Goal: Communication & Community: Answer question/provide support

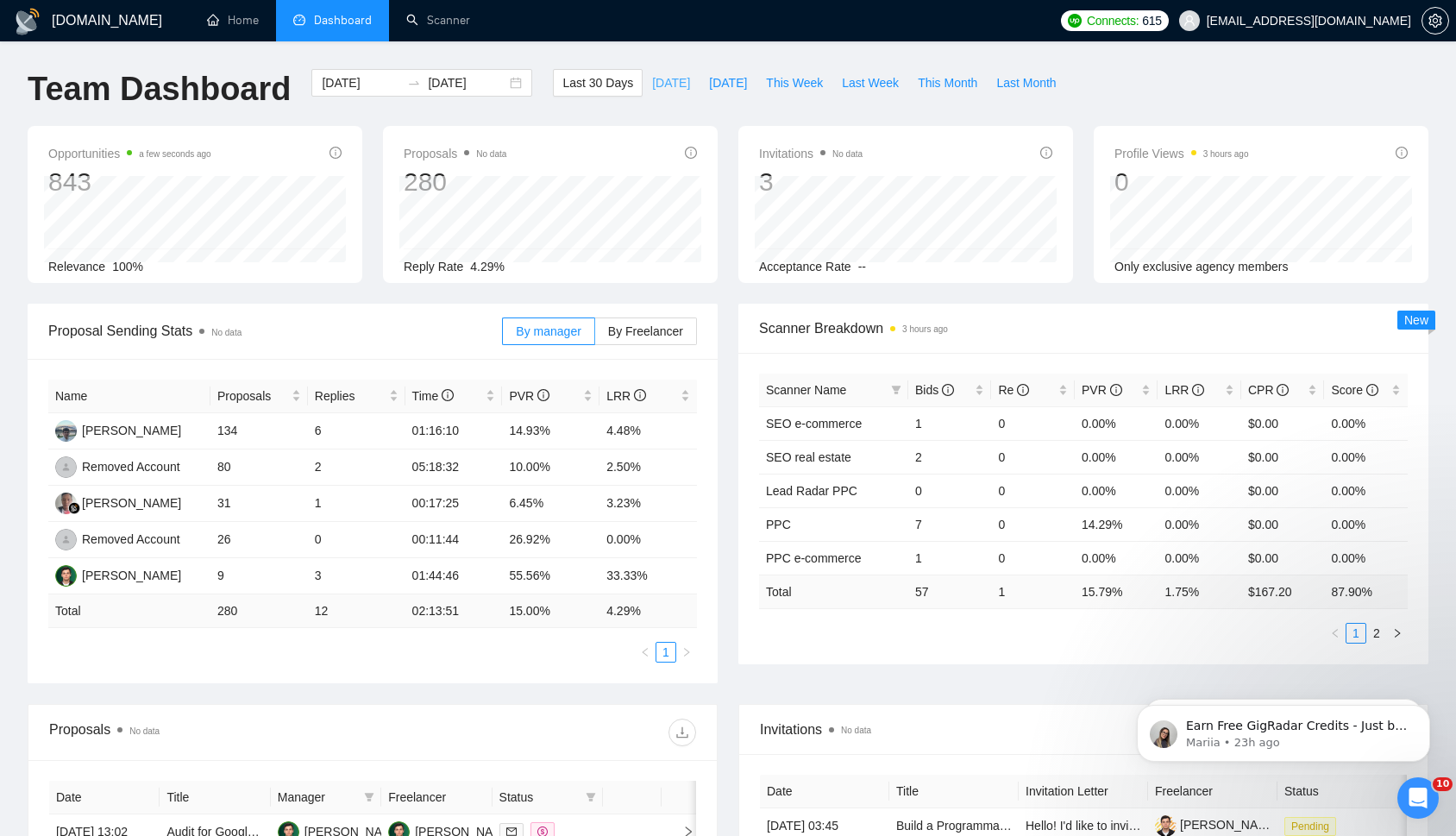
click at [659, 77] on span "[DATE]" at bounding box center [671, 83] width 38 height 19
type input "[DATE]"
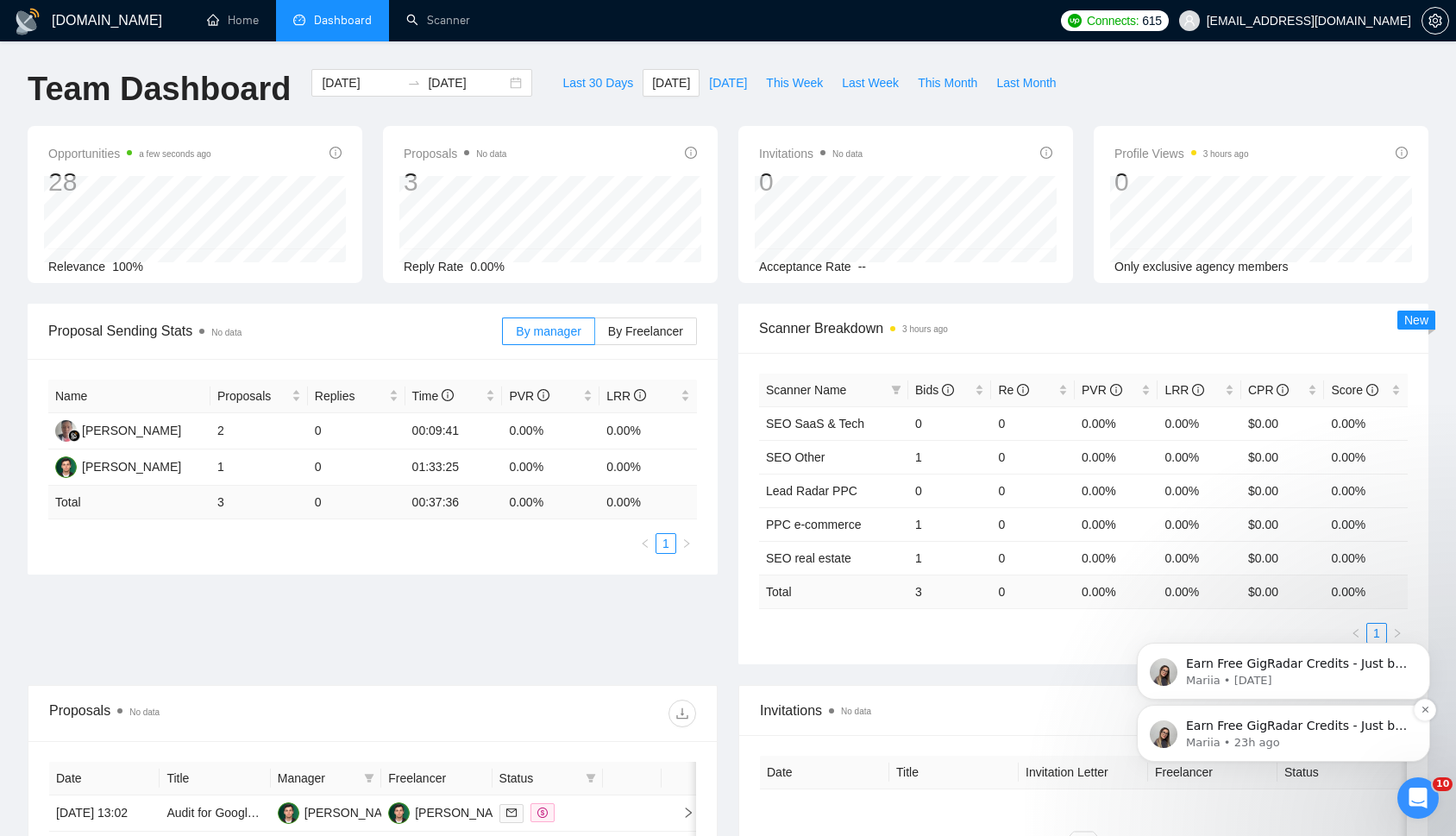
click at [1314, 727] on p "Earn Free GigRadar Credits - Just by Sharing Your Story! 💬 Want more credits fo…" at bounding box center [1297, 726] width 223 height 17
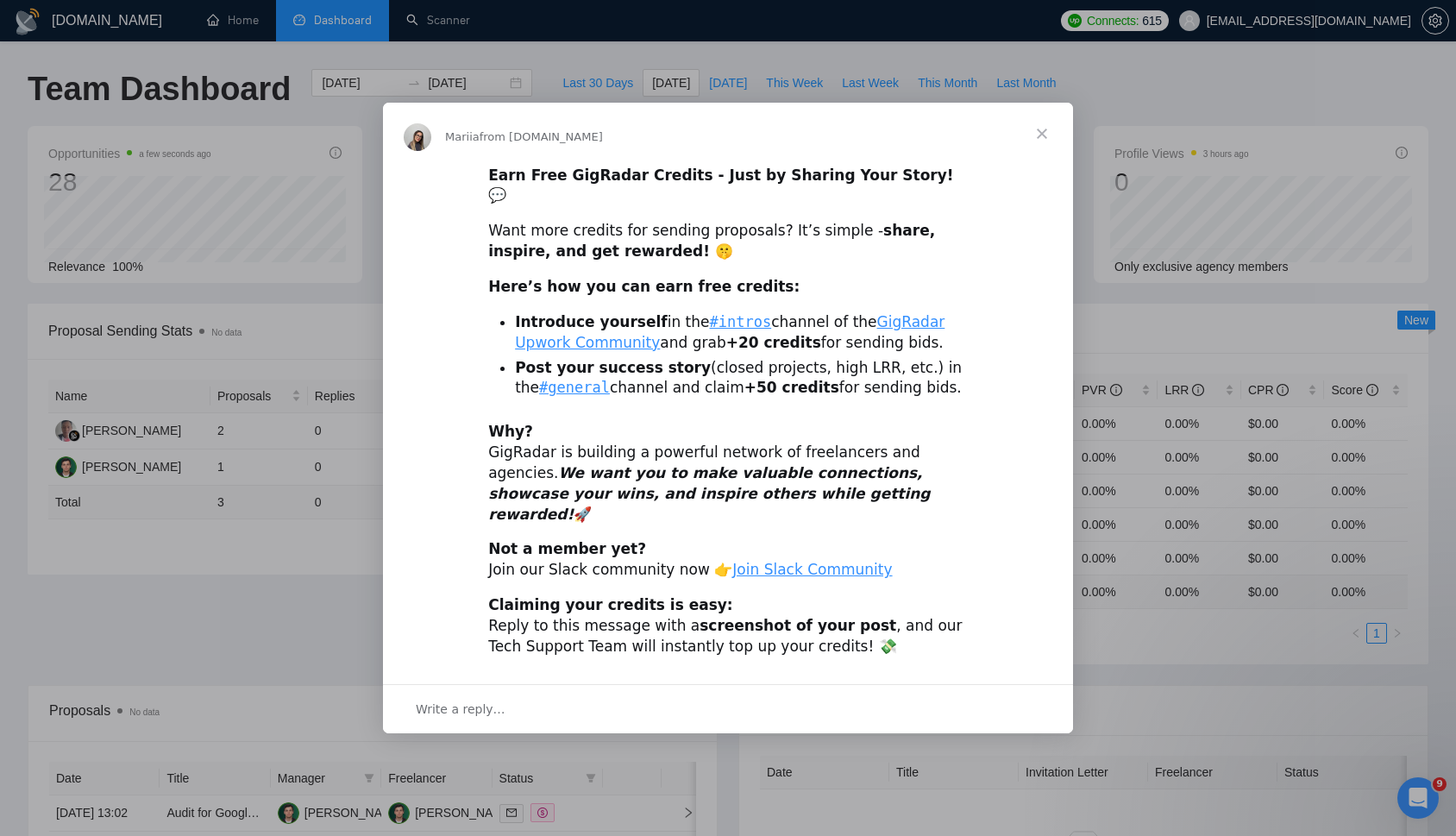
click at [876, 684] on div "Write a reply…" at bounding box center [728, 708] width 690 height 49
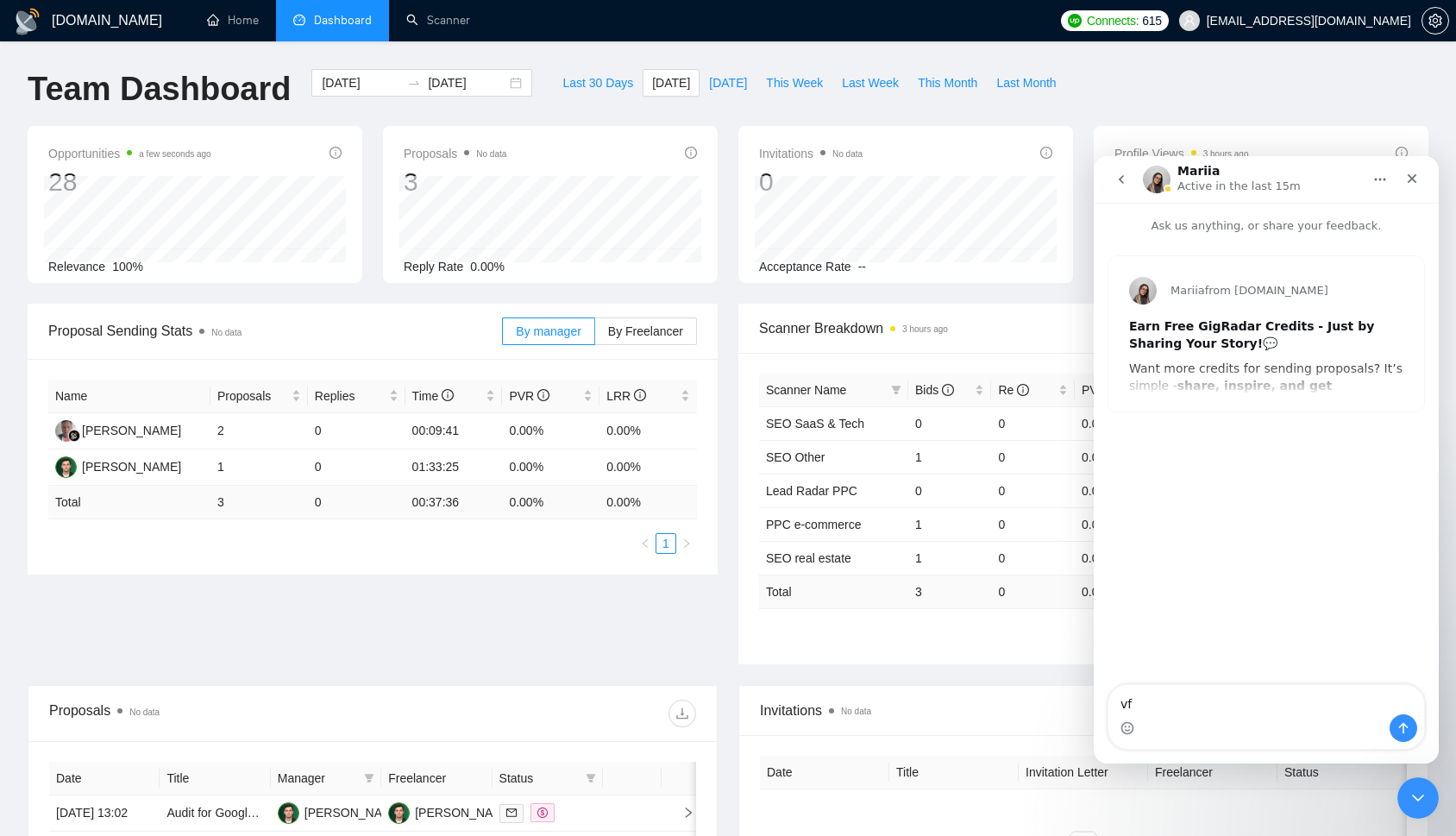
type textarea "v"
type textarea "[PERSON_NAME] спасибо за инфу, но [PERSON_NAME] нам отдохнуть пожалуйста)"
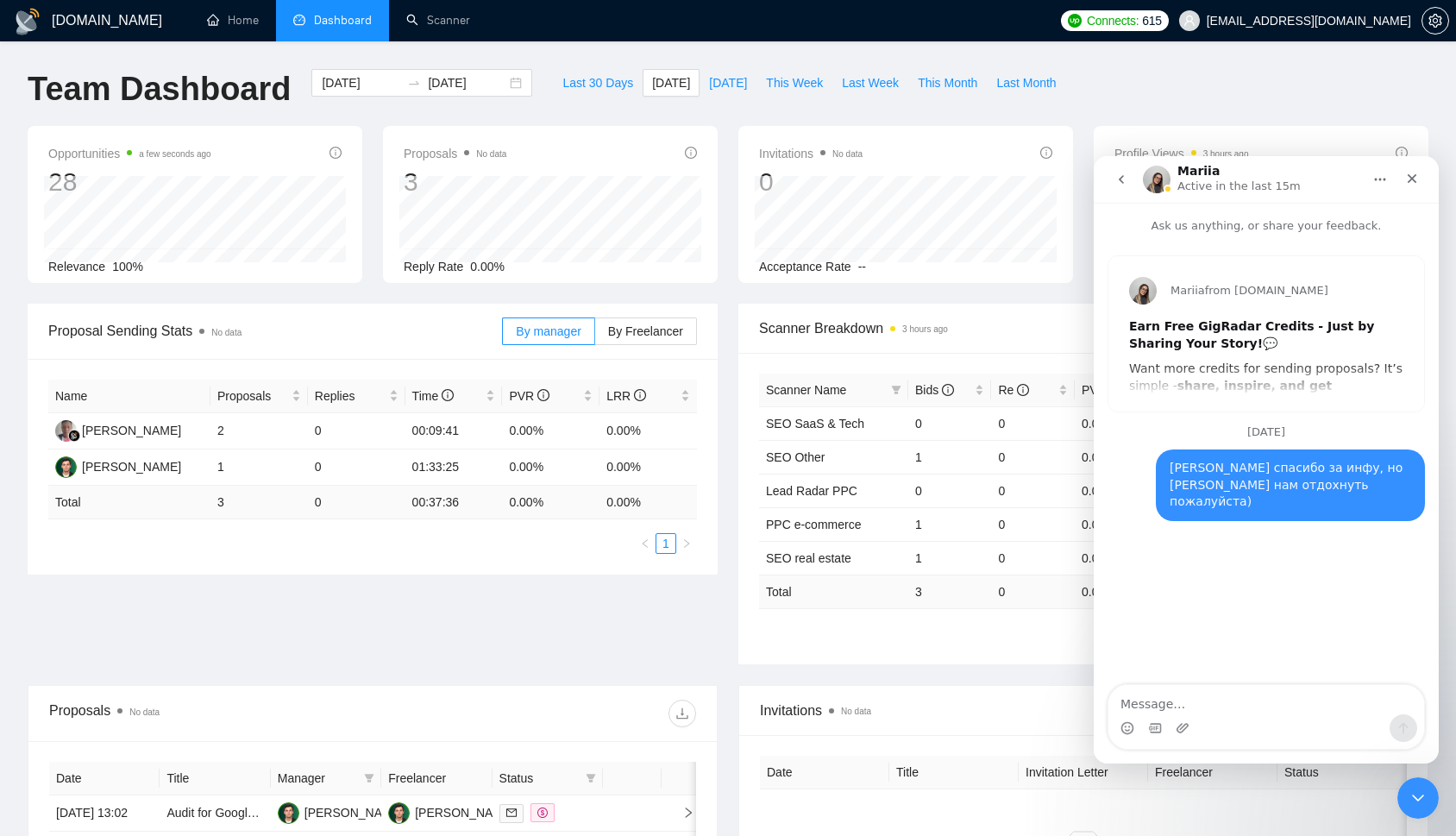
drag, startPoint x: 483, startPoint y: 616, endPoint x: 461, endPoint y: 542, distance: 77.2
click at [483, 616] on div "Proposal Sending Stats No data By manager By Freelancer Name Proposals Replies …" at bounding box center [728, 494] width 1421 height 381
click at [348, 551] on div "Name Proposals Replies Time PVR LRR Wandi Wandi 2 0 00:09:41 0.00% 0.00% Mykhai…" at bounding box center [373, 467] width 690 height 216
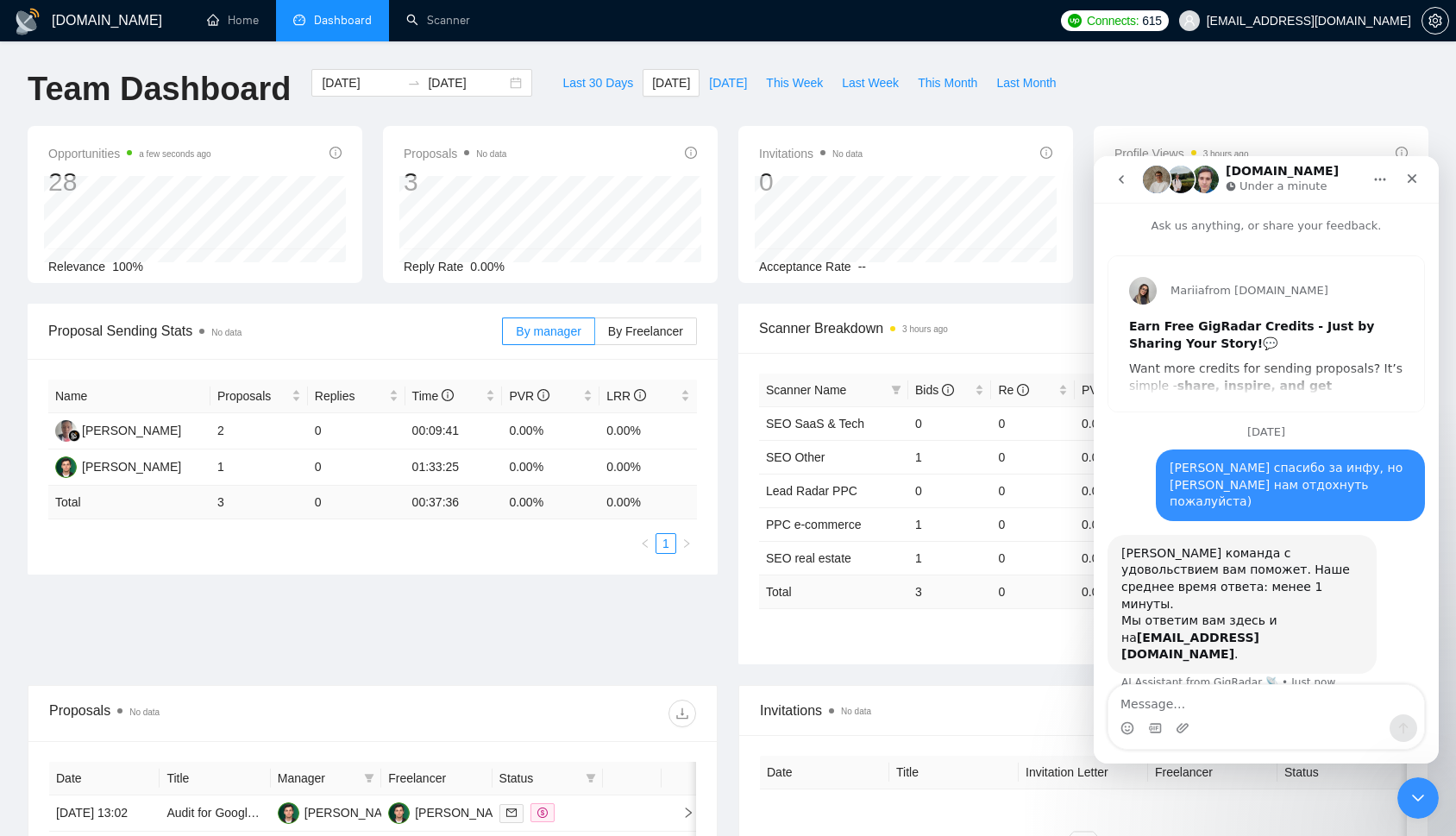
scroll to position [20, 0]
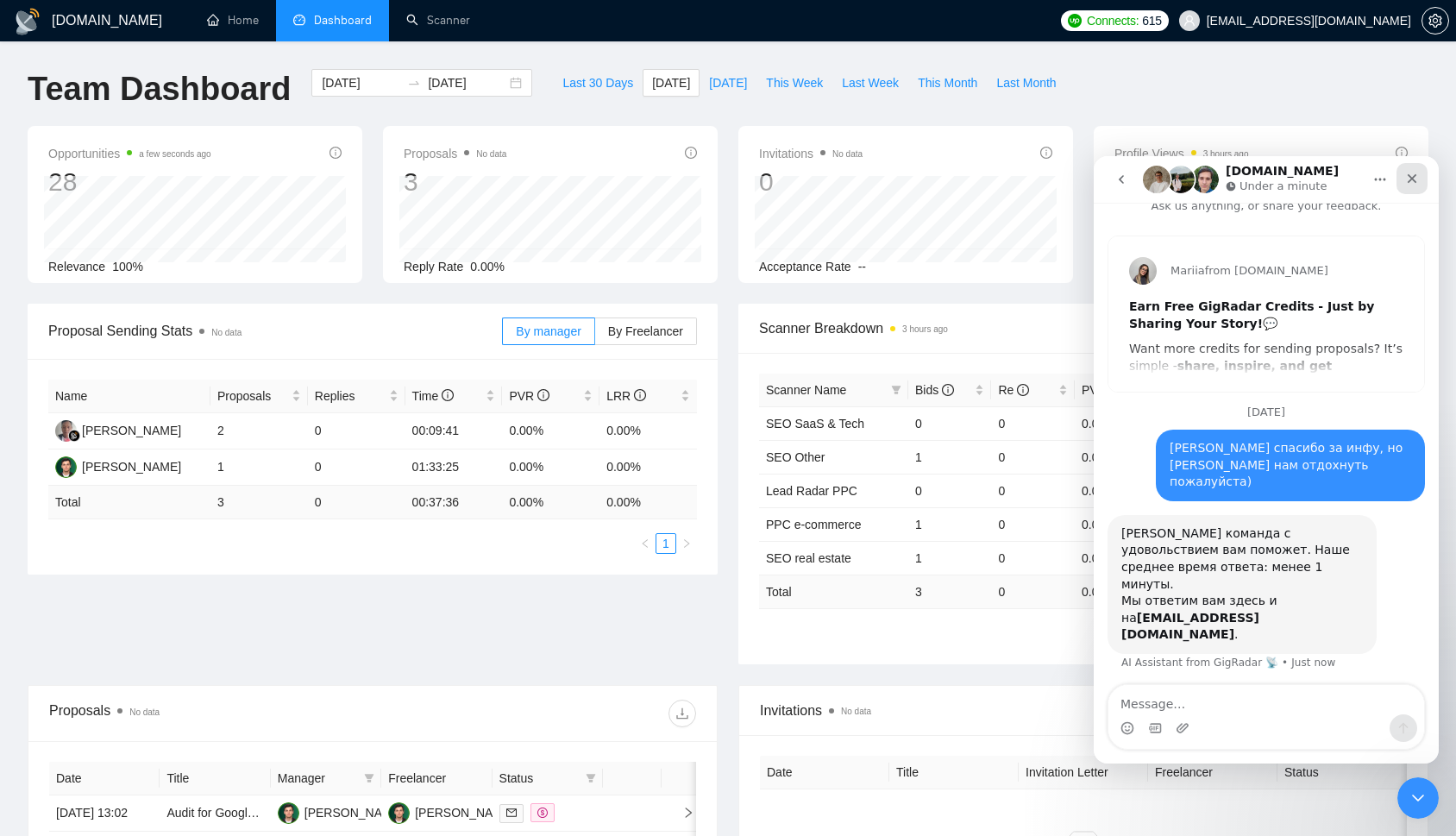
click at [1404, 178] on div "Close" at bounding box center [1412, 179] width 31 height 31
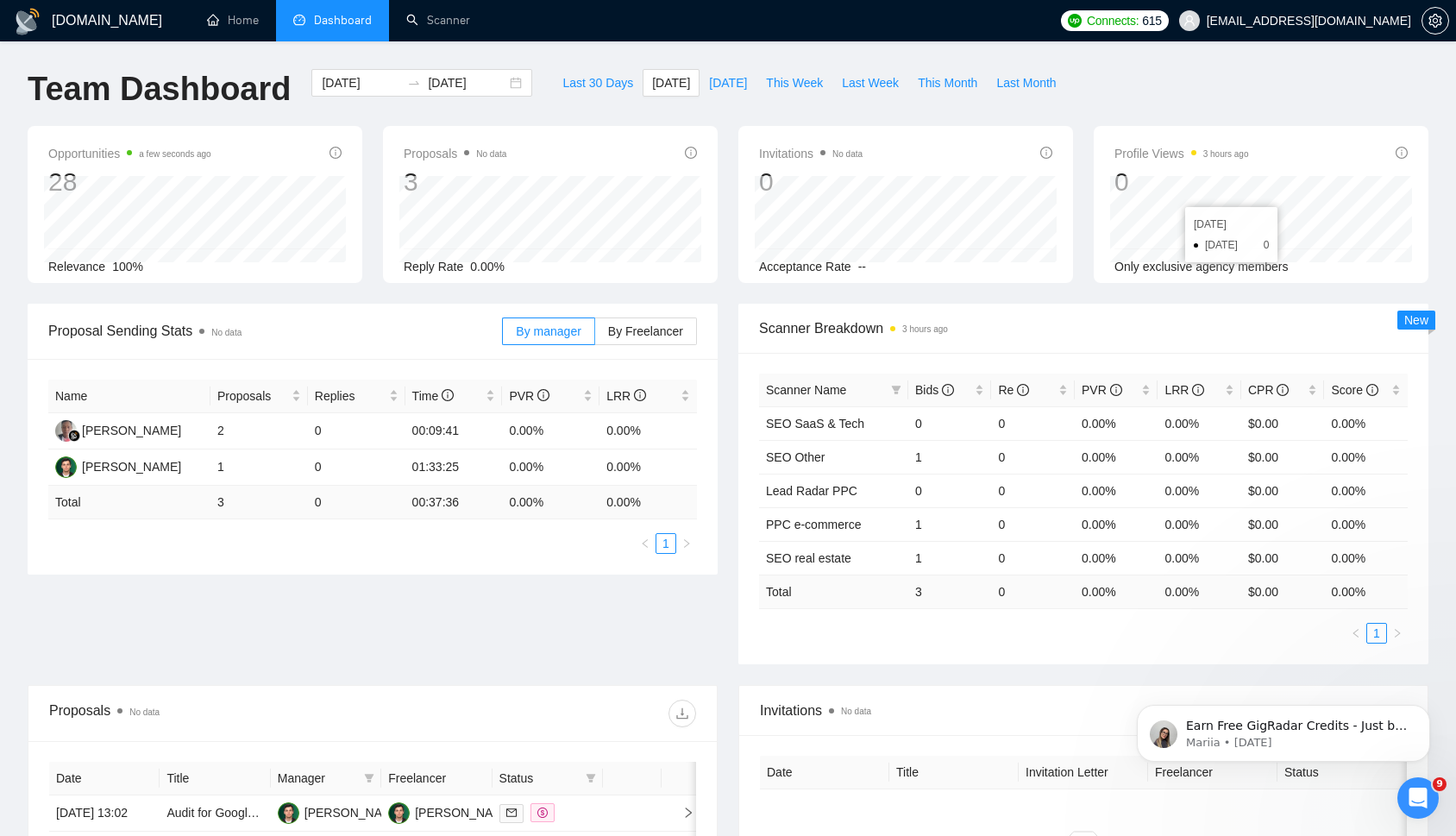
scroll to position [0, 0]
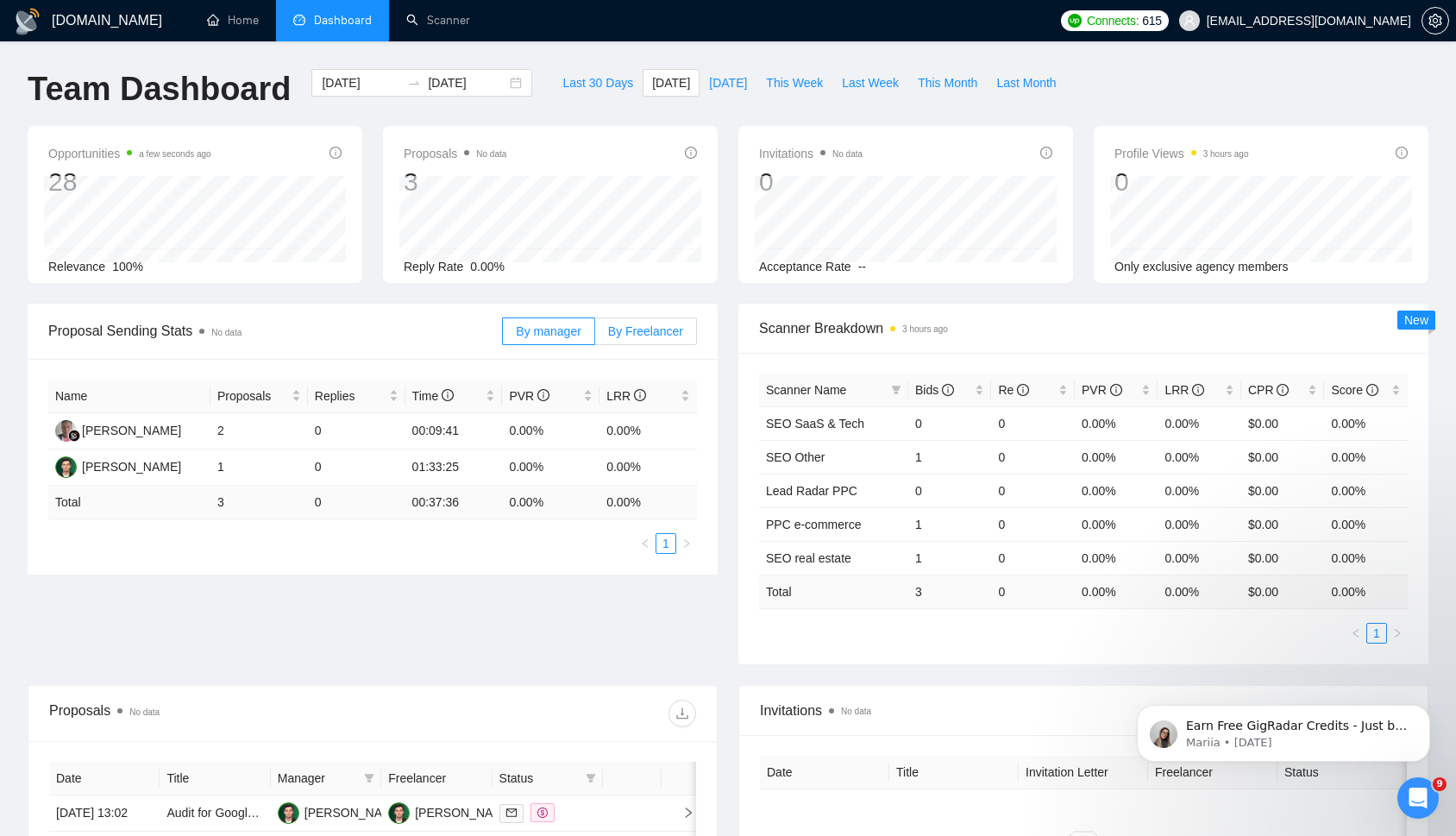
click at [650, 324] on span "By Freelancer" at bounding box center [646, 331] width 75 height 14
click at [596, 336] on input "By Freelancer" at bounding box center [596, 336] width 0 height 0
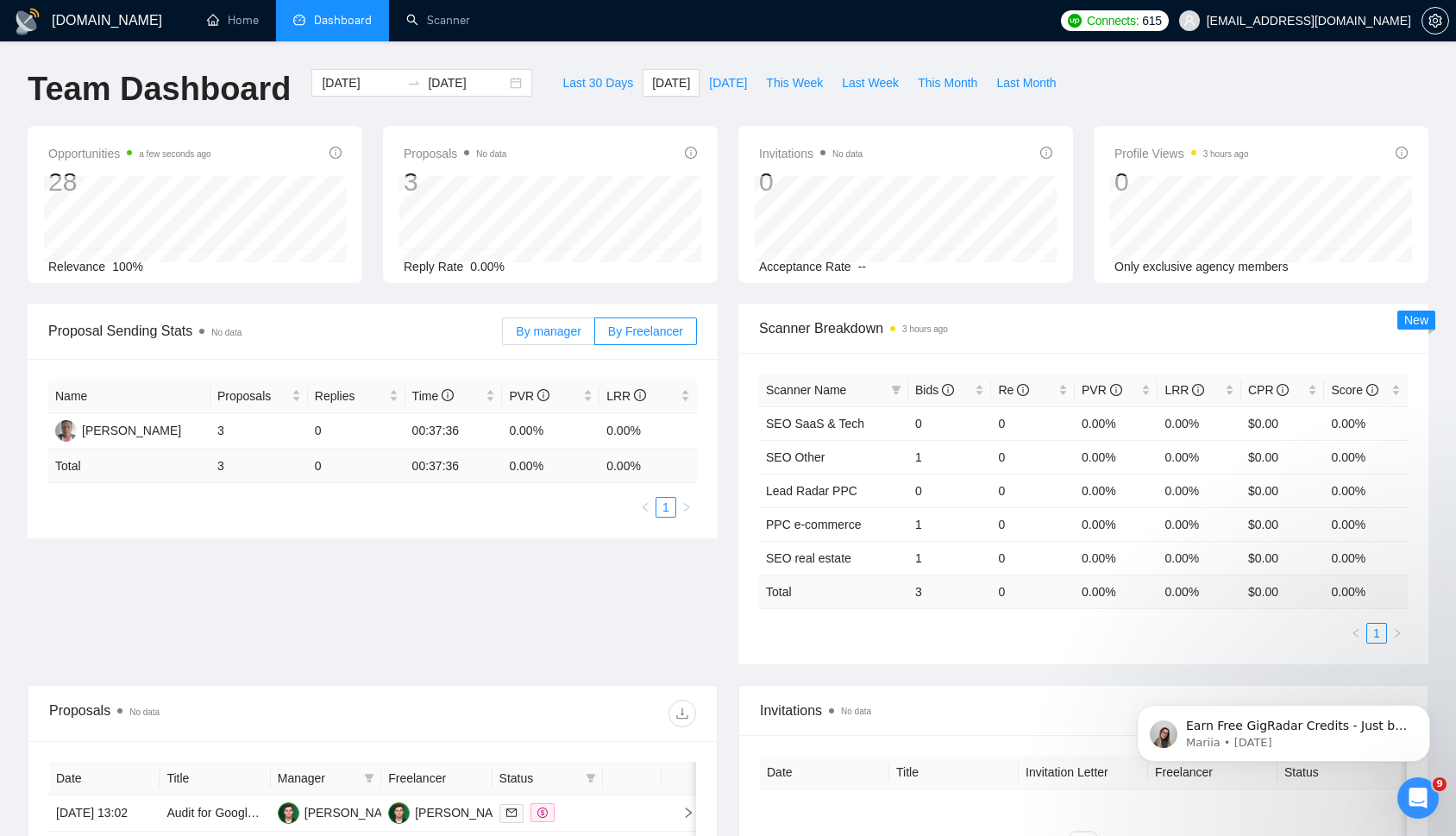
click at [576, 324] on span "By manager" at bounding box center [548, 331] width 65 height 14
click at [503, 336] on input "By manager" at bounding box center [503, 336] width 0 height 0
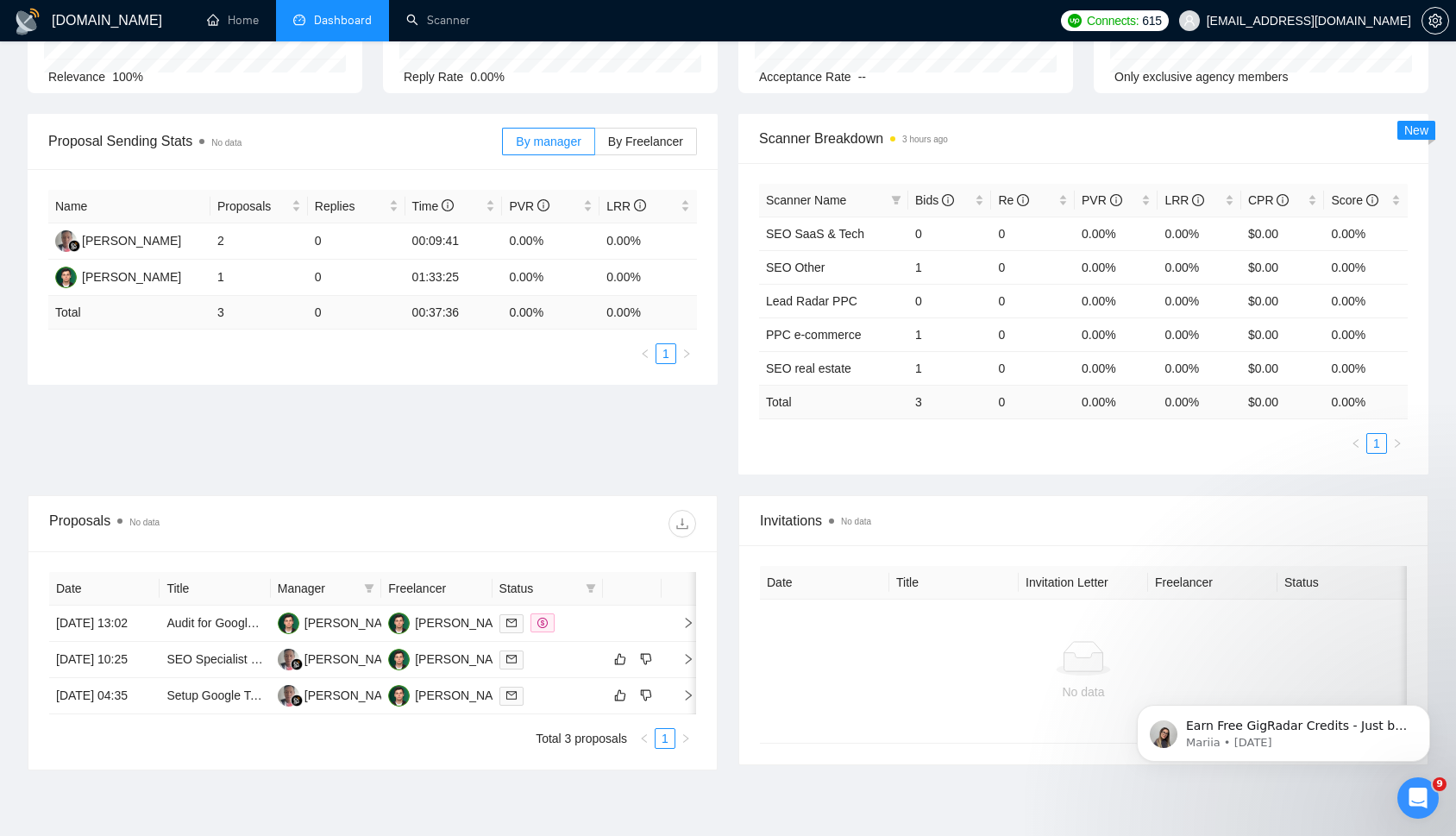
scroll to position [317, 0]
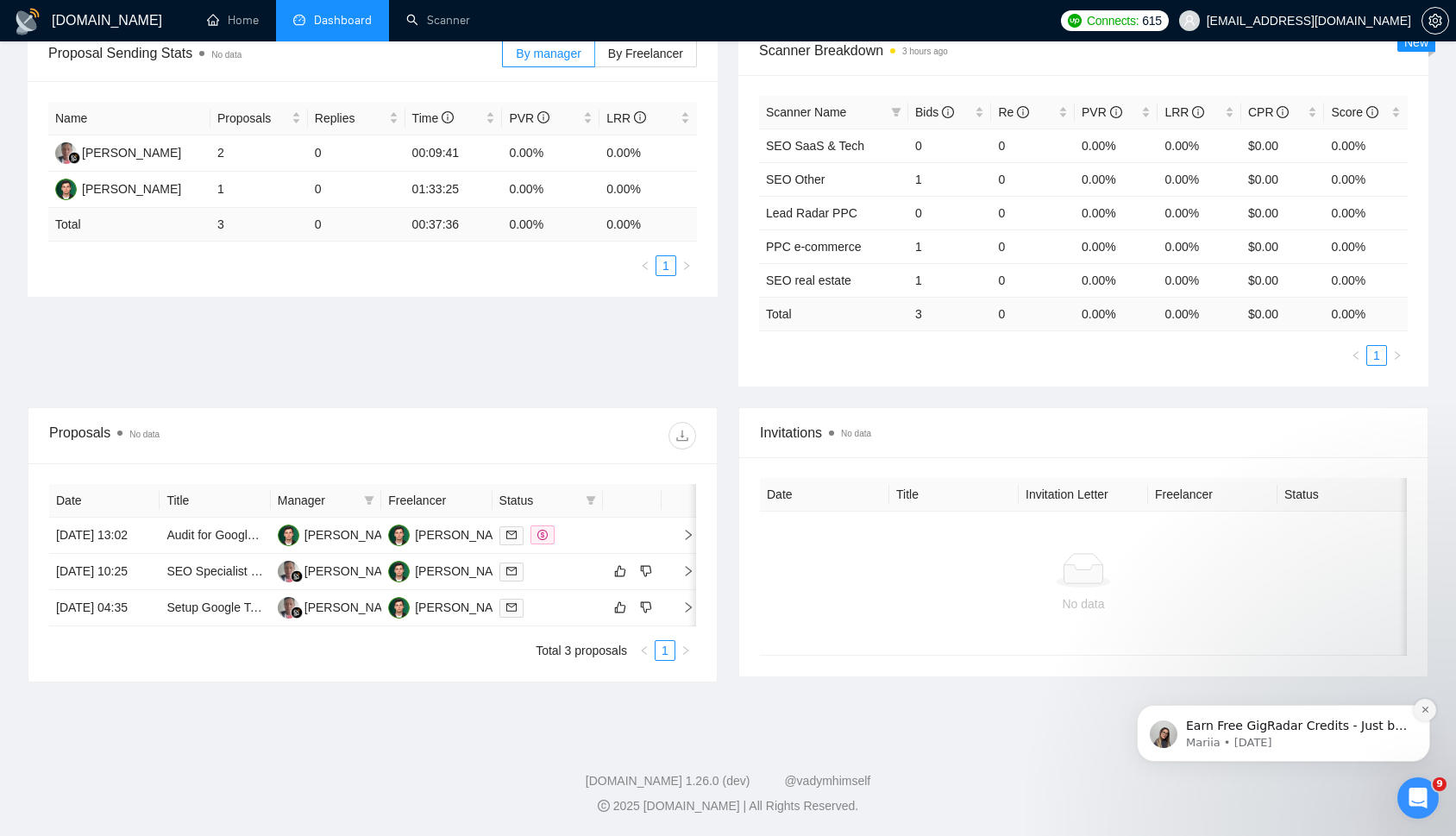
click at [1428, 714] on icon "Dismiss notification" at bounding box center [1425, 709] width 9 height 9
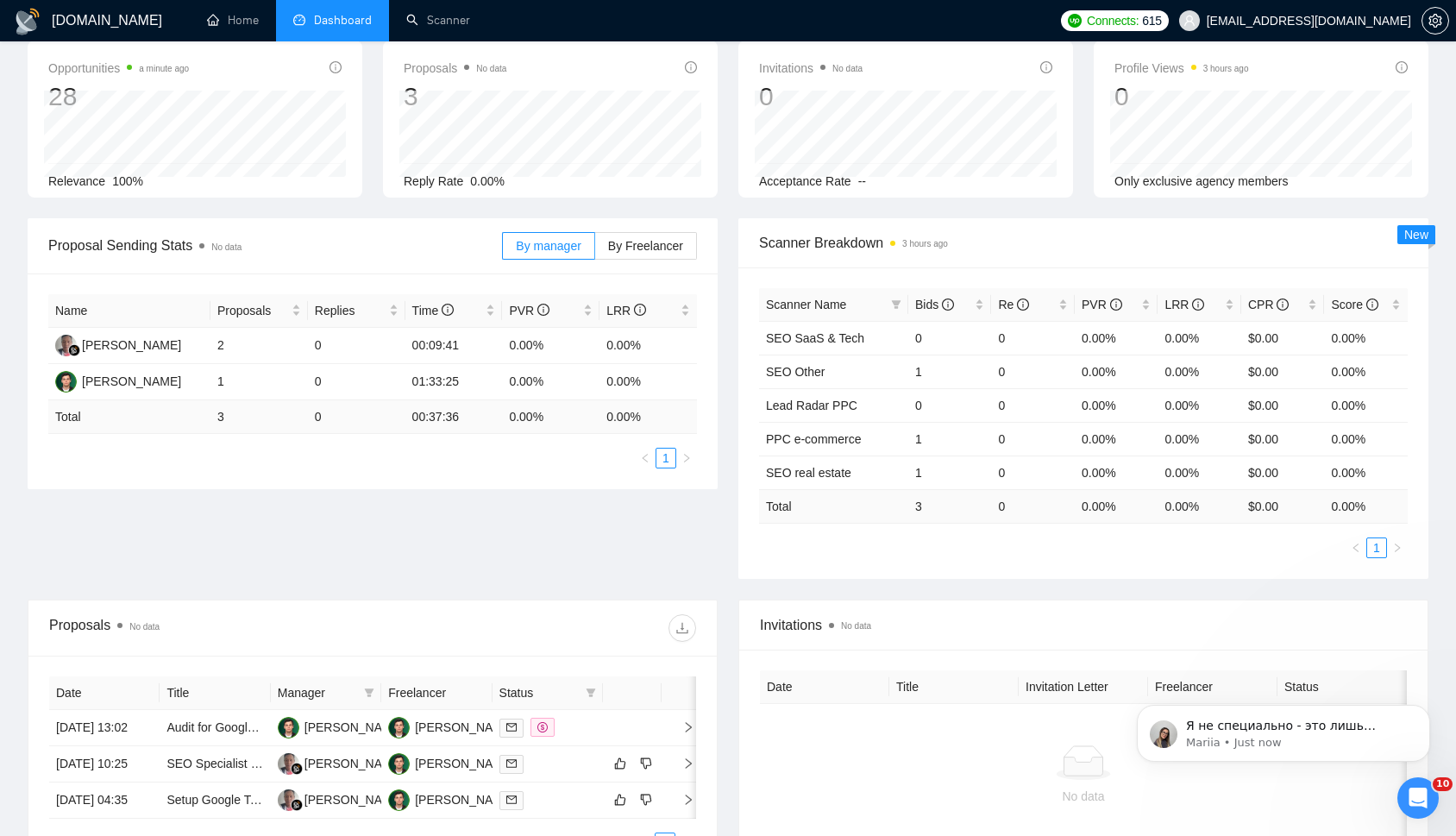
scroll to position [0, 0]
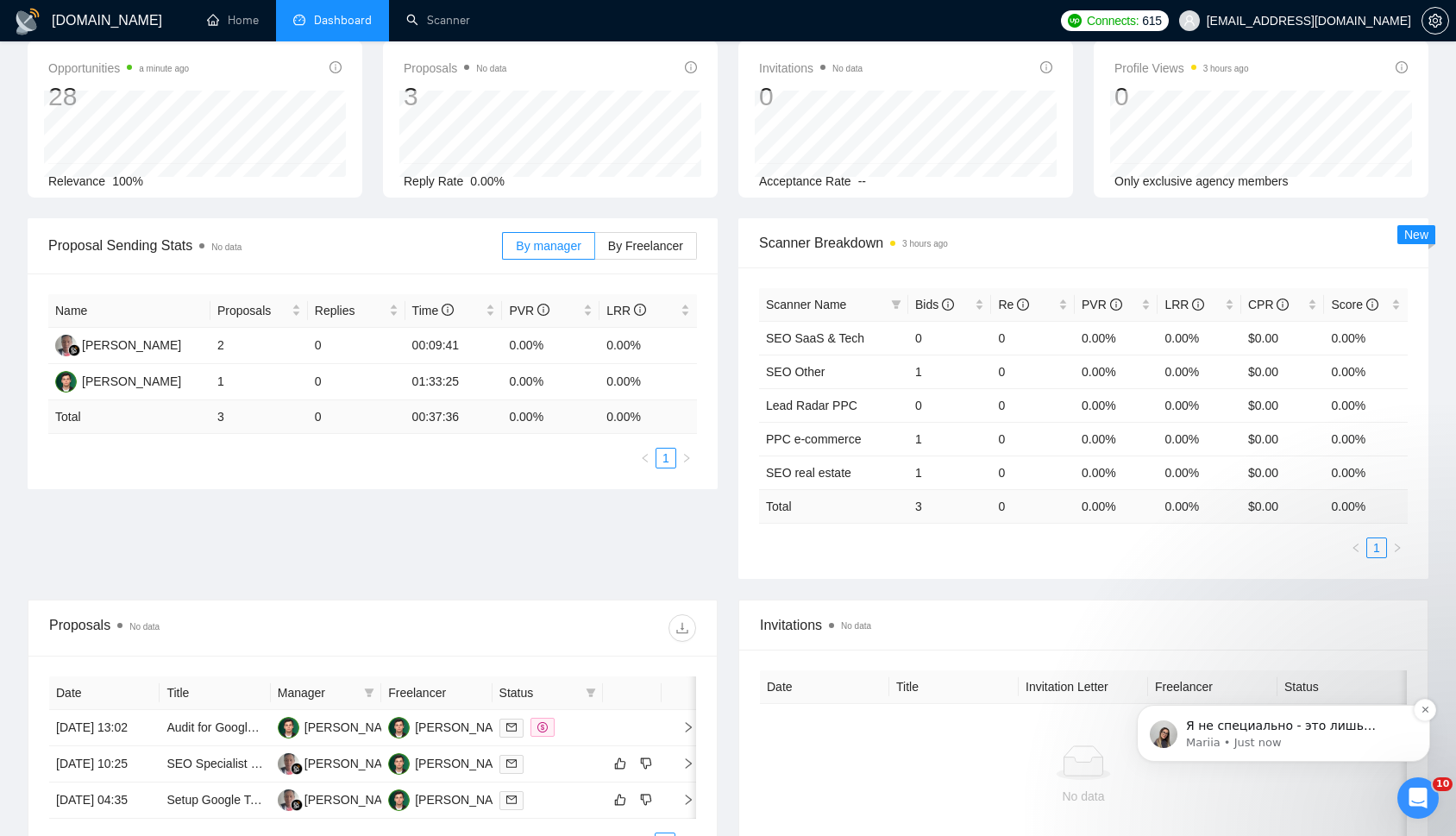
click at [1239, 730] on p "Я не специально - это лишь автоматическая рассылочка от меня 😊 Я могу ее отключ…" at bounding box center [1297, 726] width 223 height 17
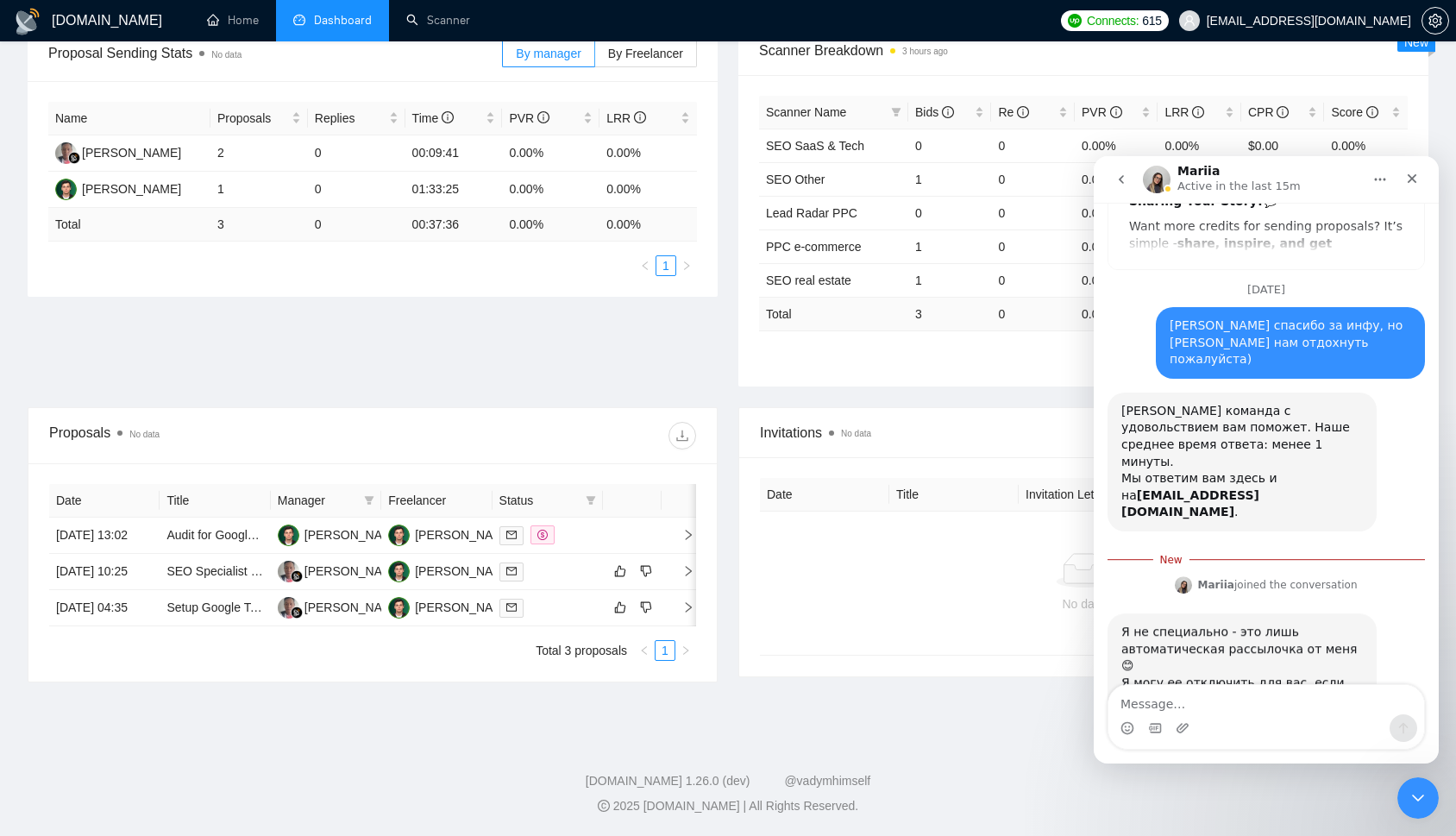
scroll to position [141, 0]
click at [1284, 696] on textarea "Message…" at bounding box center [1267, 700] width 316 height 29
type textarea "да пожалуйста"
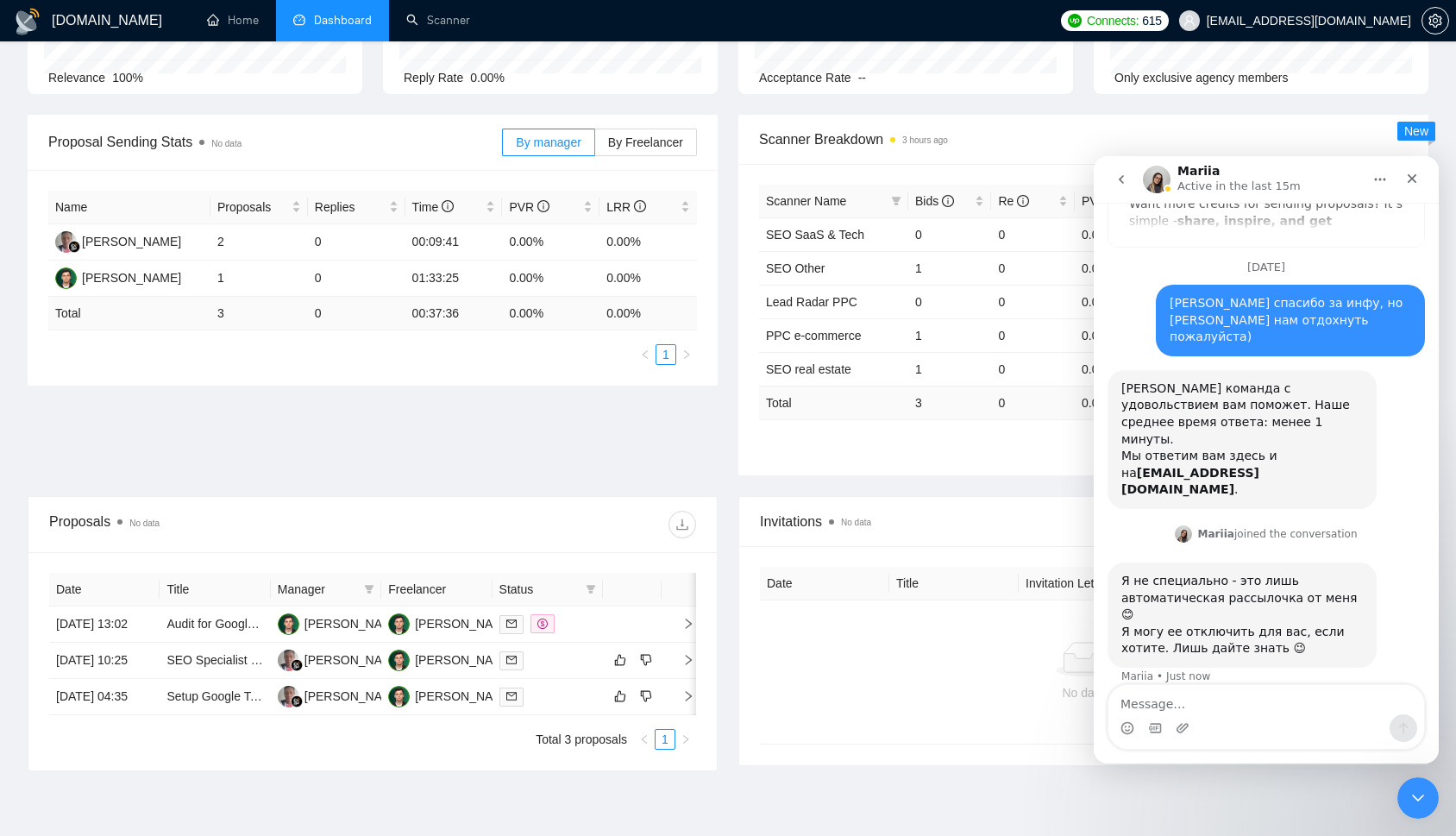
scroll to position [184, 0]
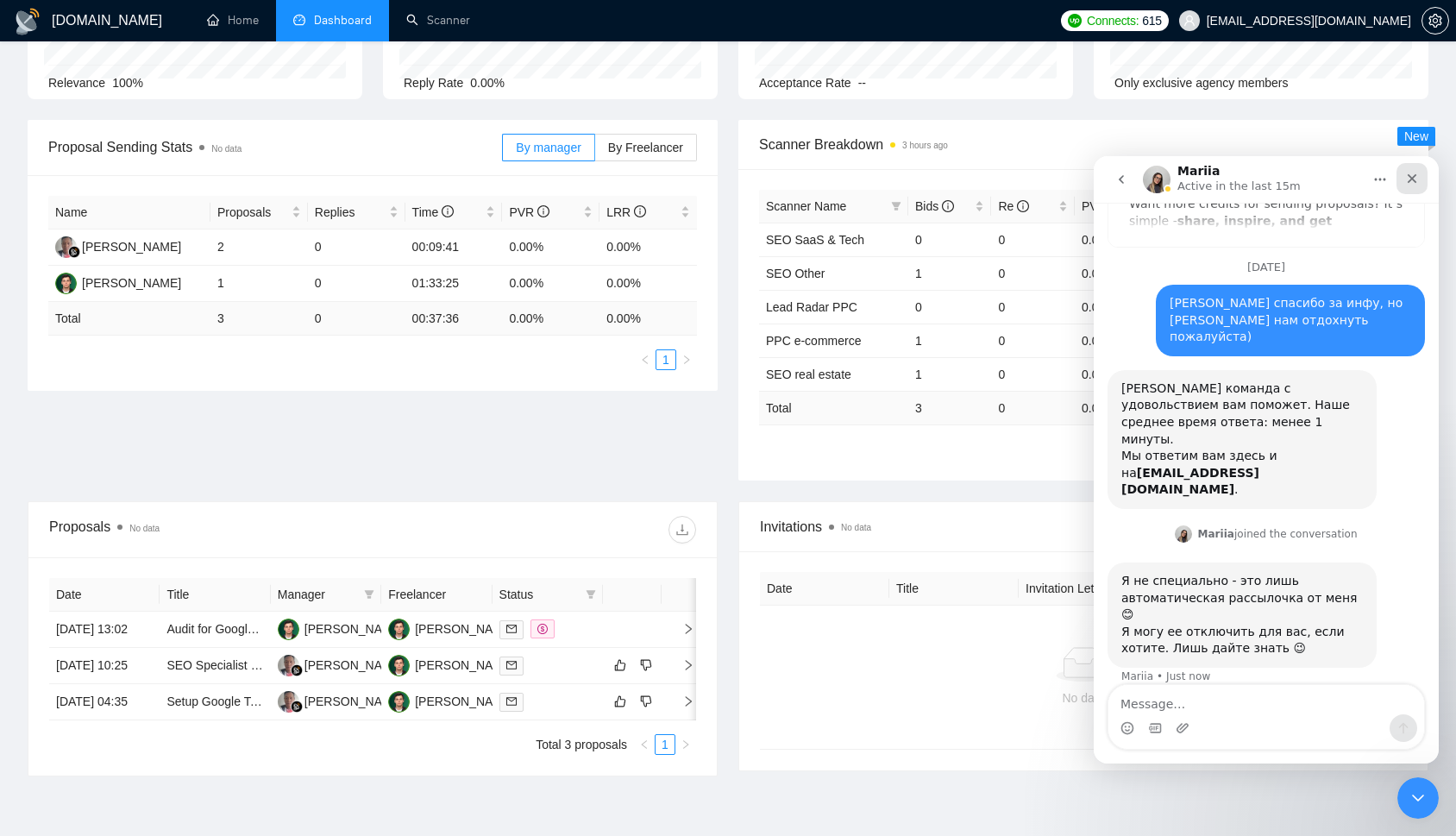
click at [1418, 180] on icon "Close" at bounding box center [1412, 179] width 14 height 14
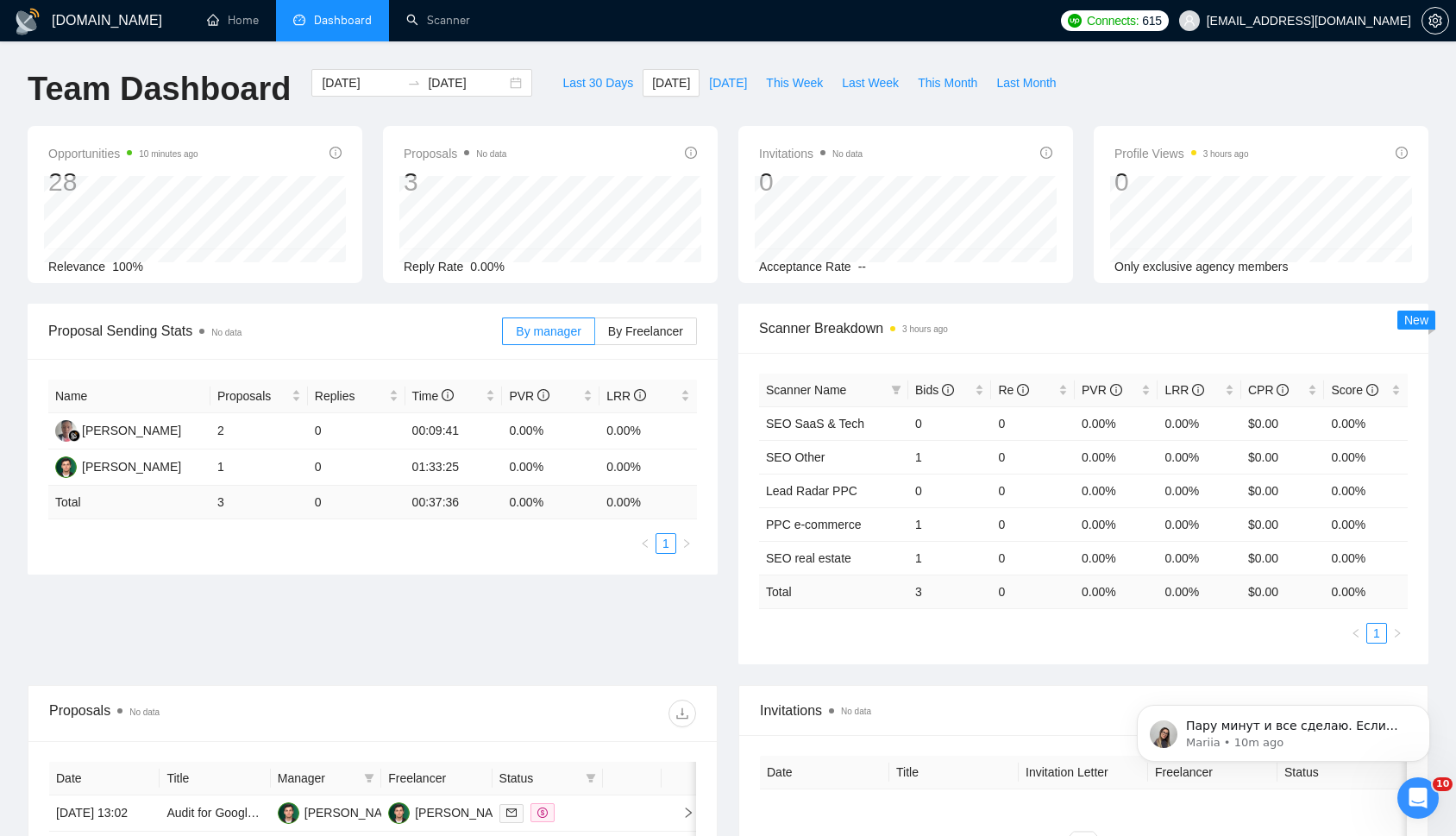
scroll to position [0, 0]
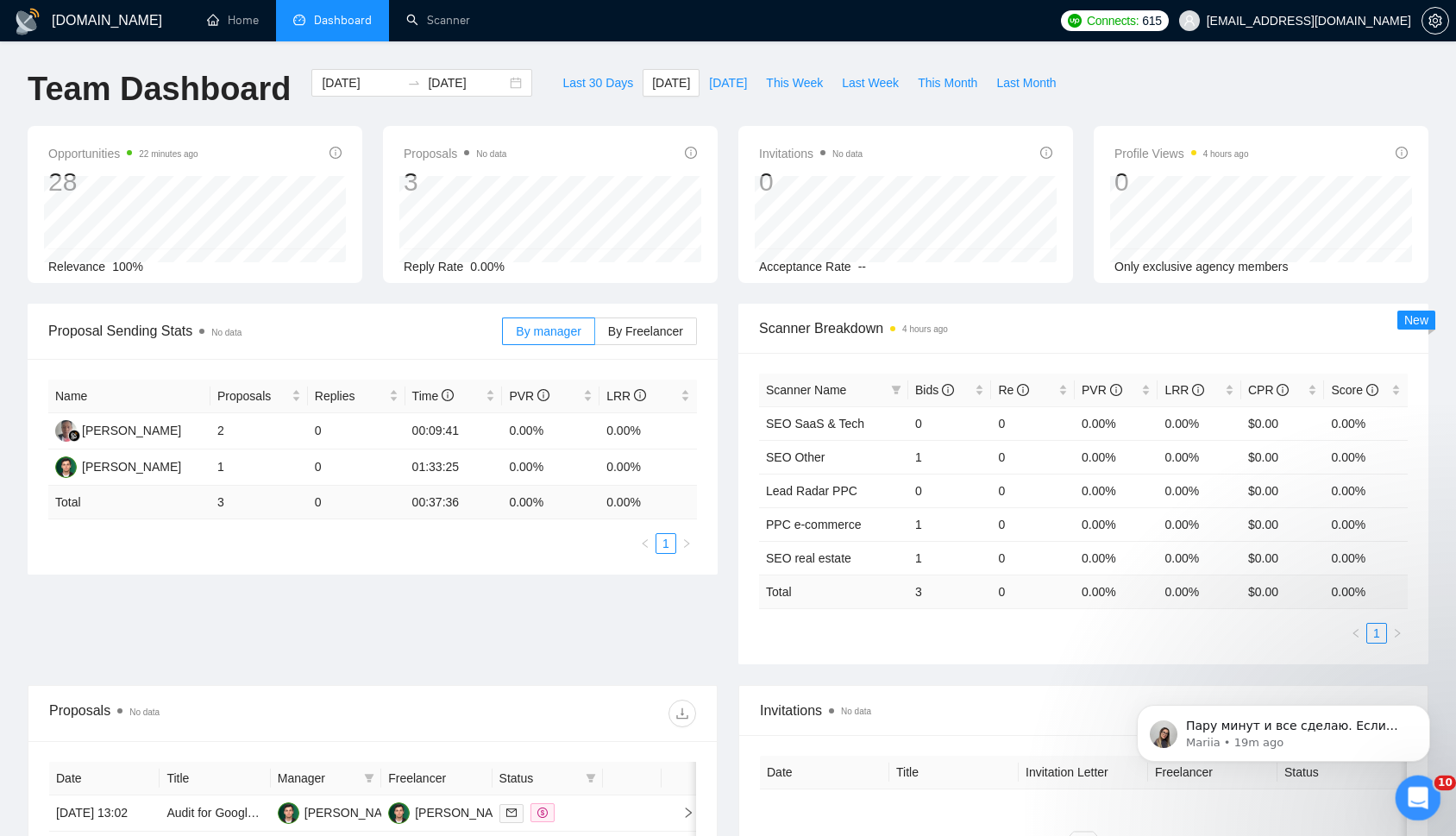
click at [1407, 776] on div "Open Intercom Messenger" at bounding box center [1415, 795] width 57 height 57
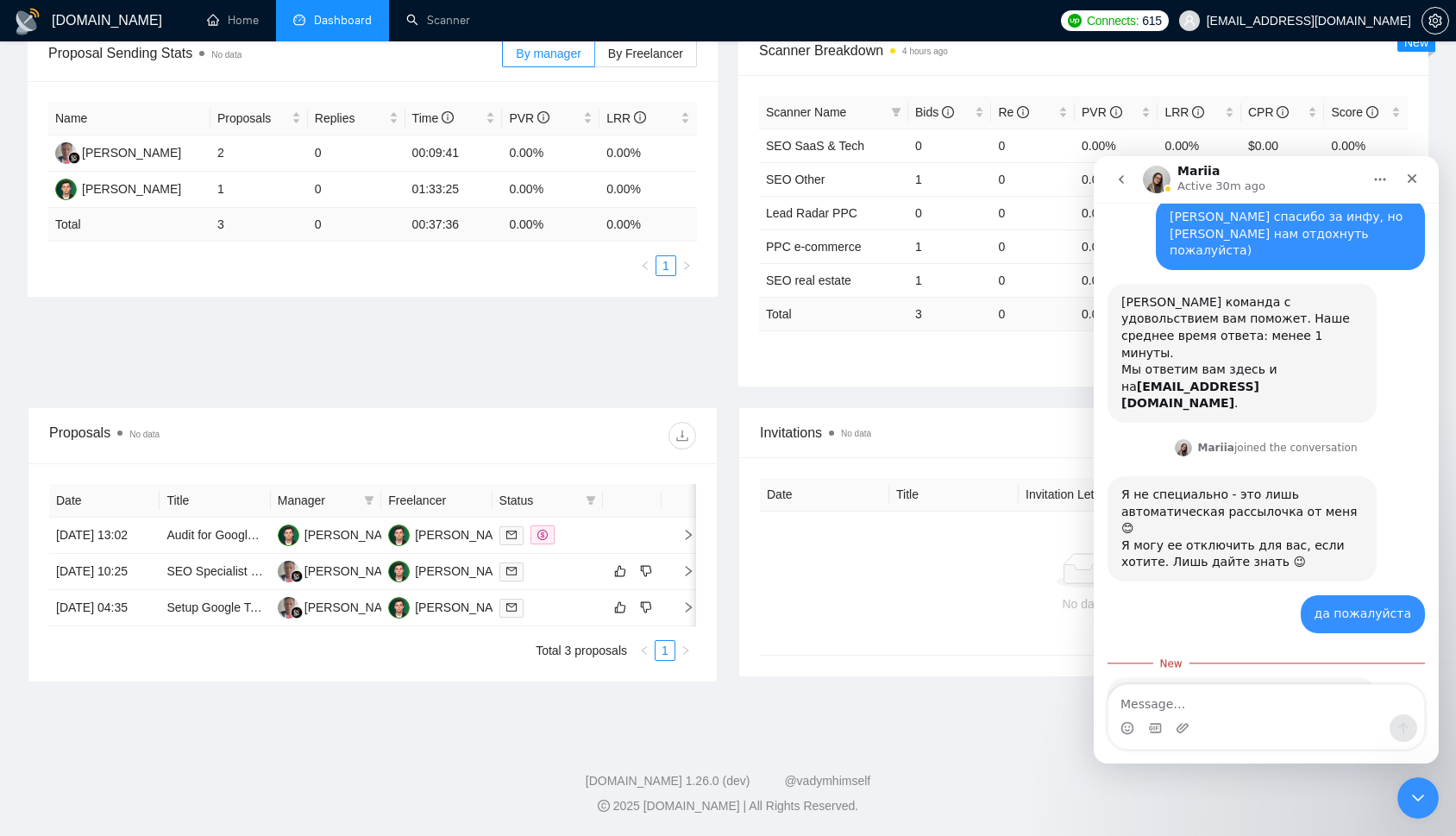
scroll to position [259, 0]
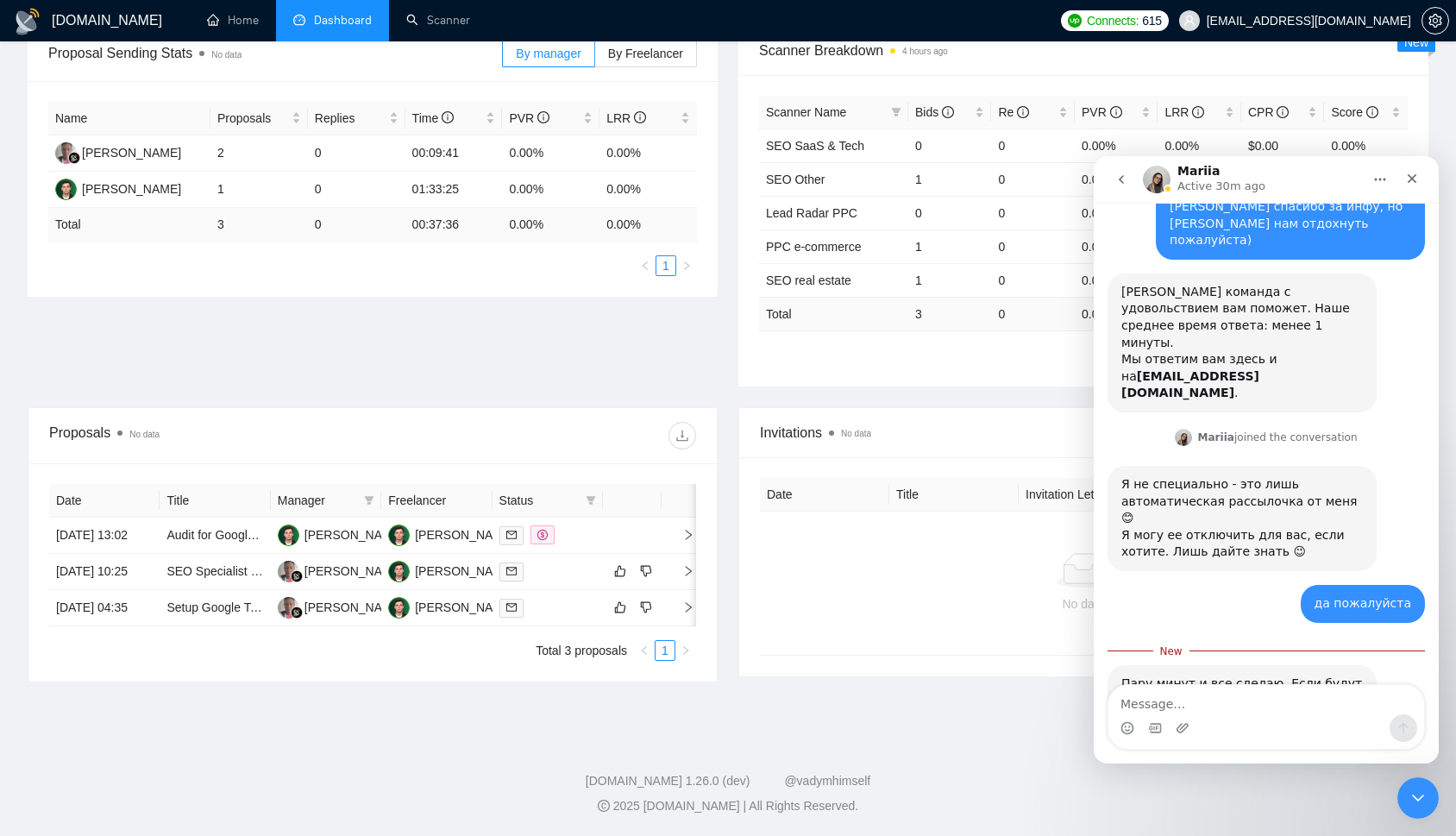
click at [1270, 703] on textarea "Message…" at bounding box center [1267, 700] width 316 height 29
type textarea "c"
type textarea "благодарю там моему коллеге не отвечают [PERSON_NAME]"
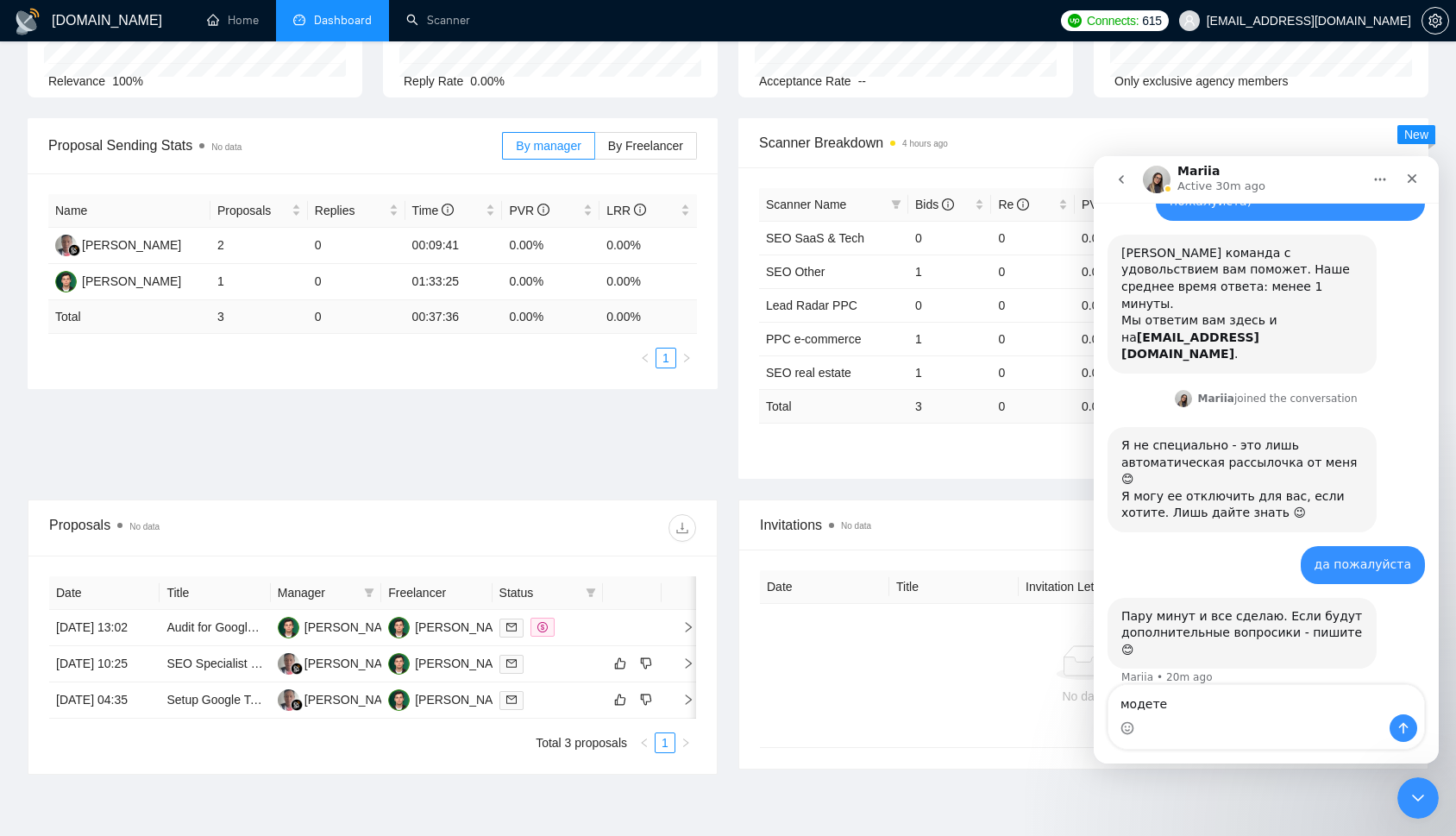
scroll to position [184, 0]
type textarea "можете пожалуйста помочь ему?"
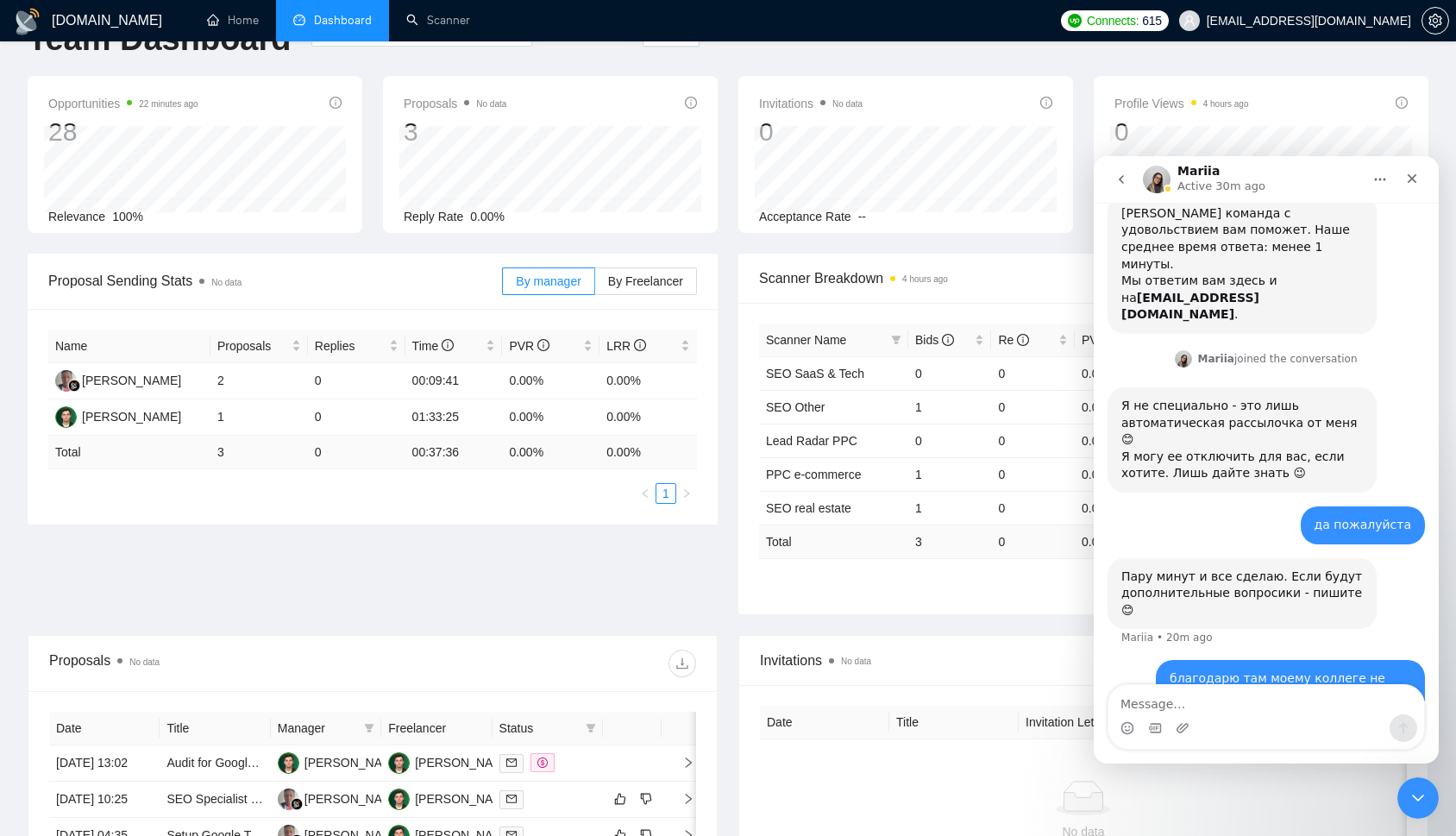
scroll to position [0, 0]
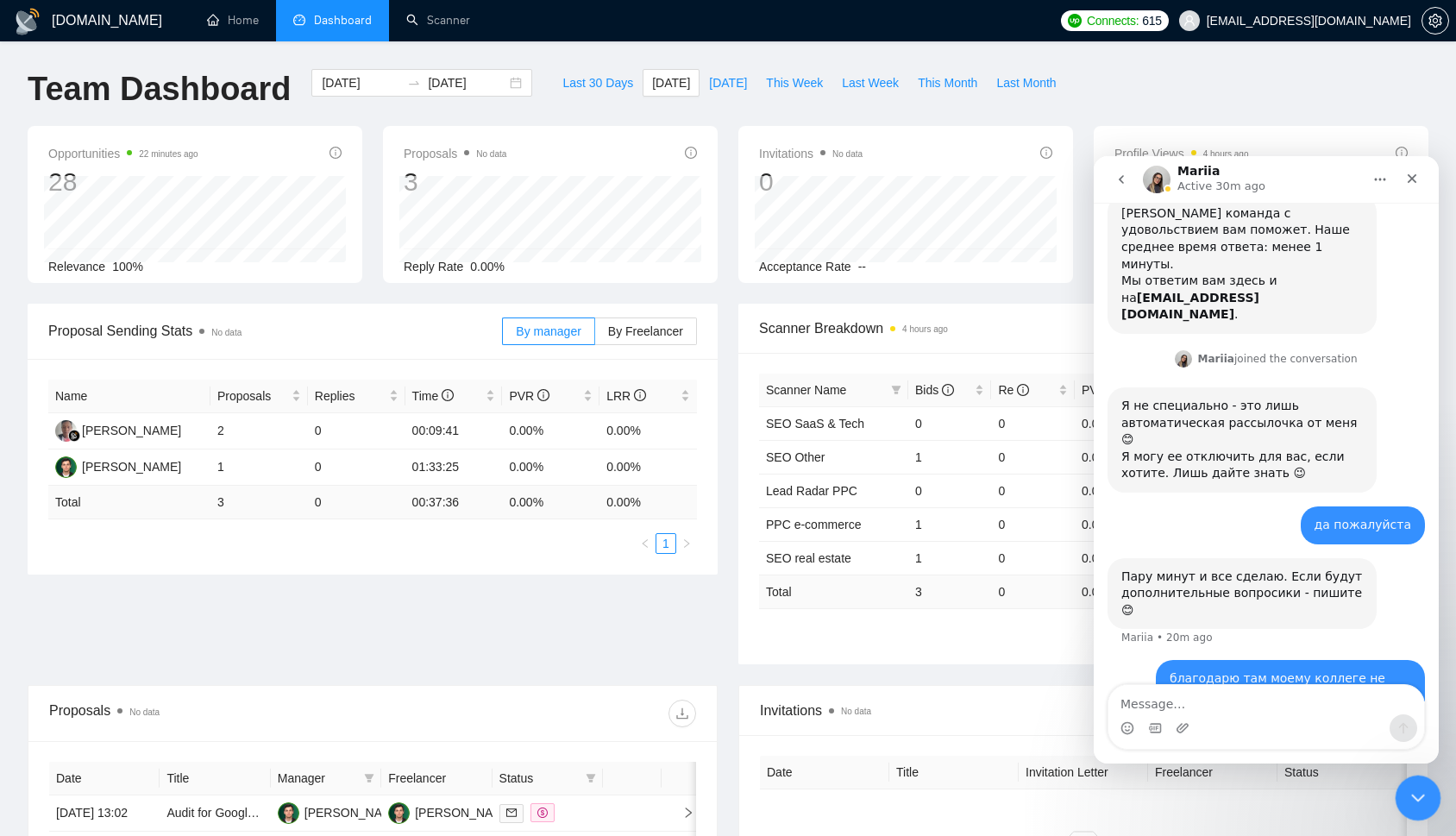
click at [1421, 796] on icon "Close Intercom Messenger" at bounding box center [1415, 795] width 21 height 21
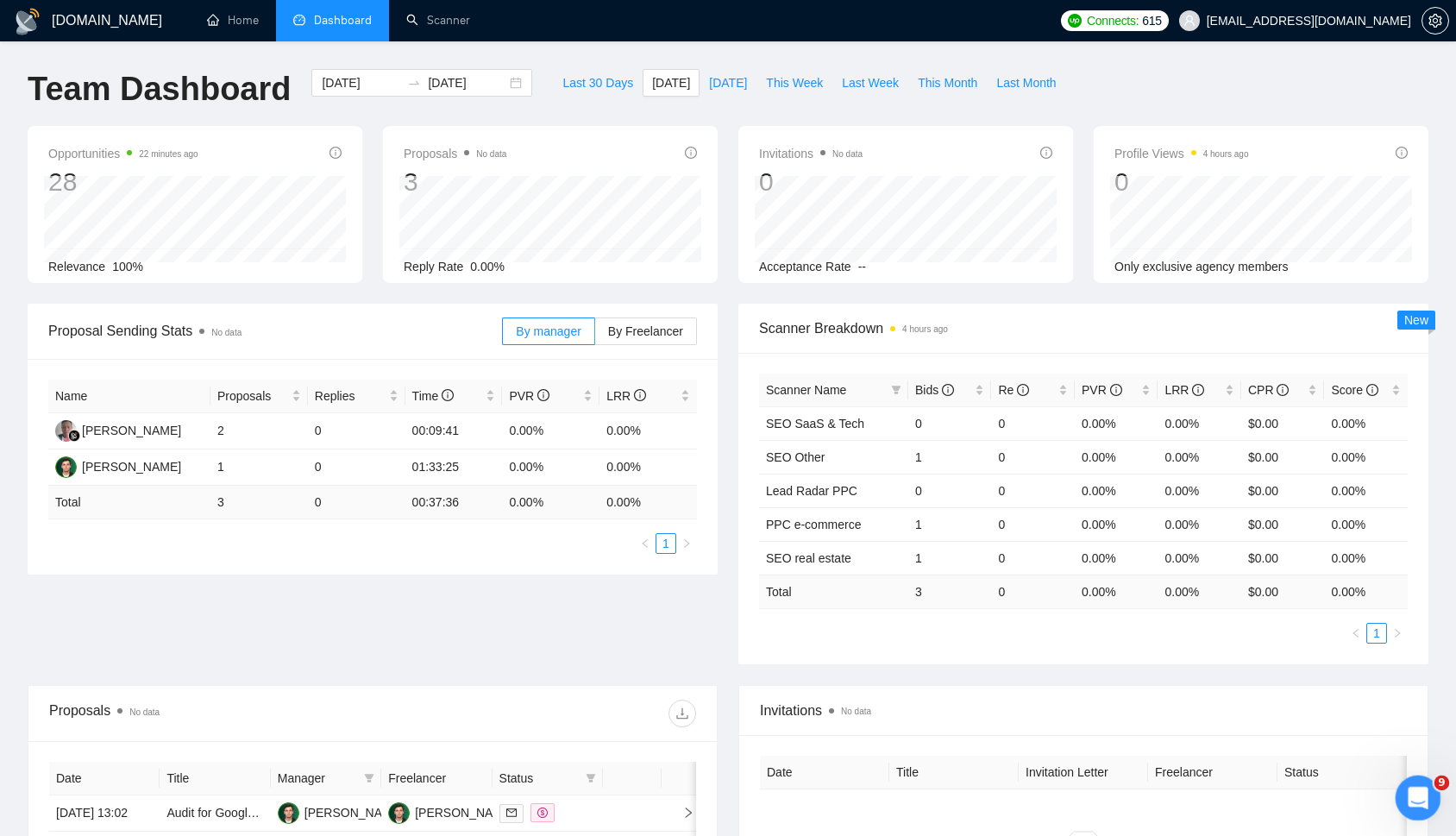
click at [1416, 781] on div "Open Intercom Messenger" at bounding box center [1415, 795] width 57 height 57
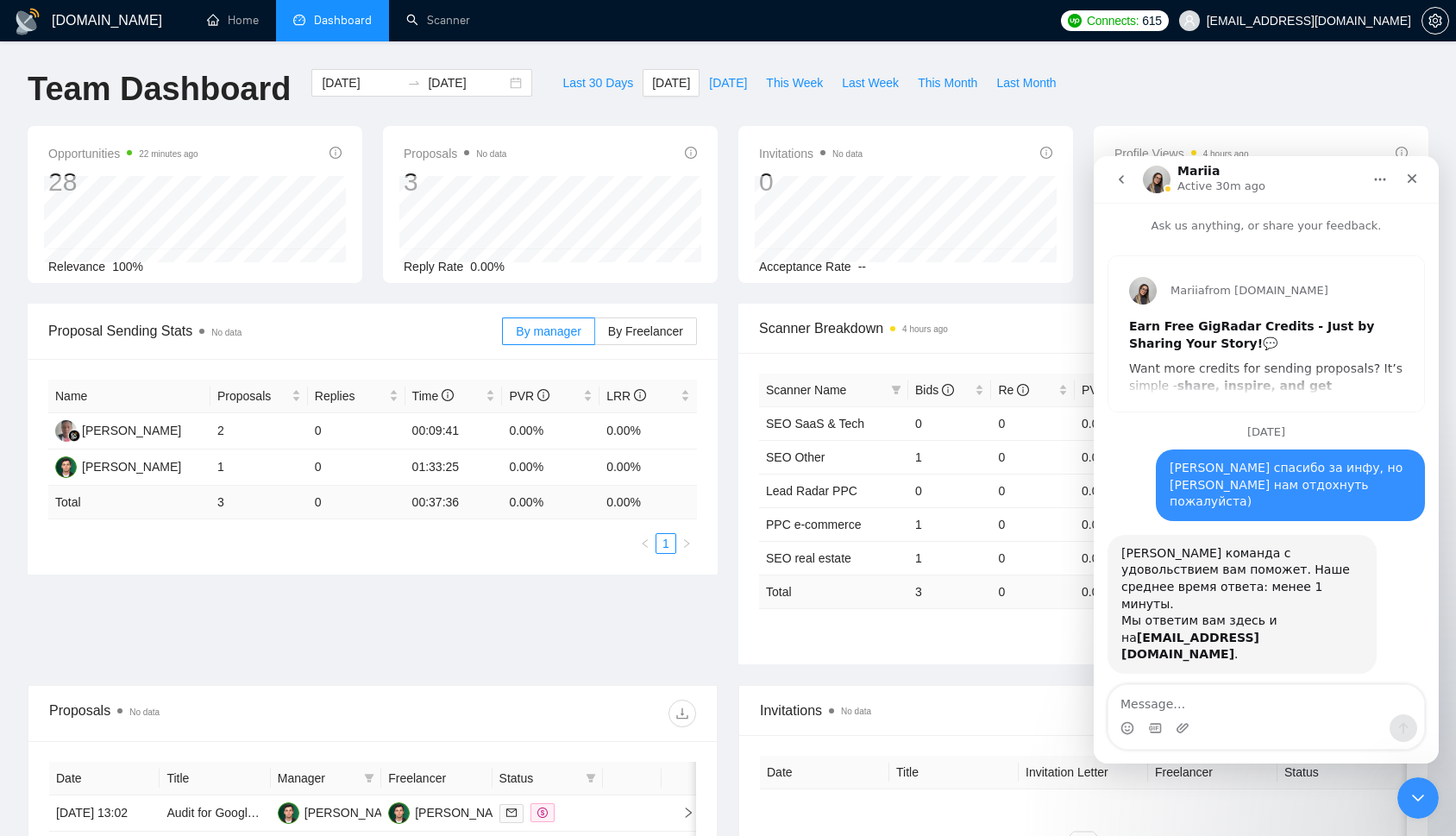
scroll to position [337, 0]
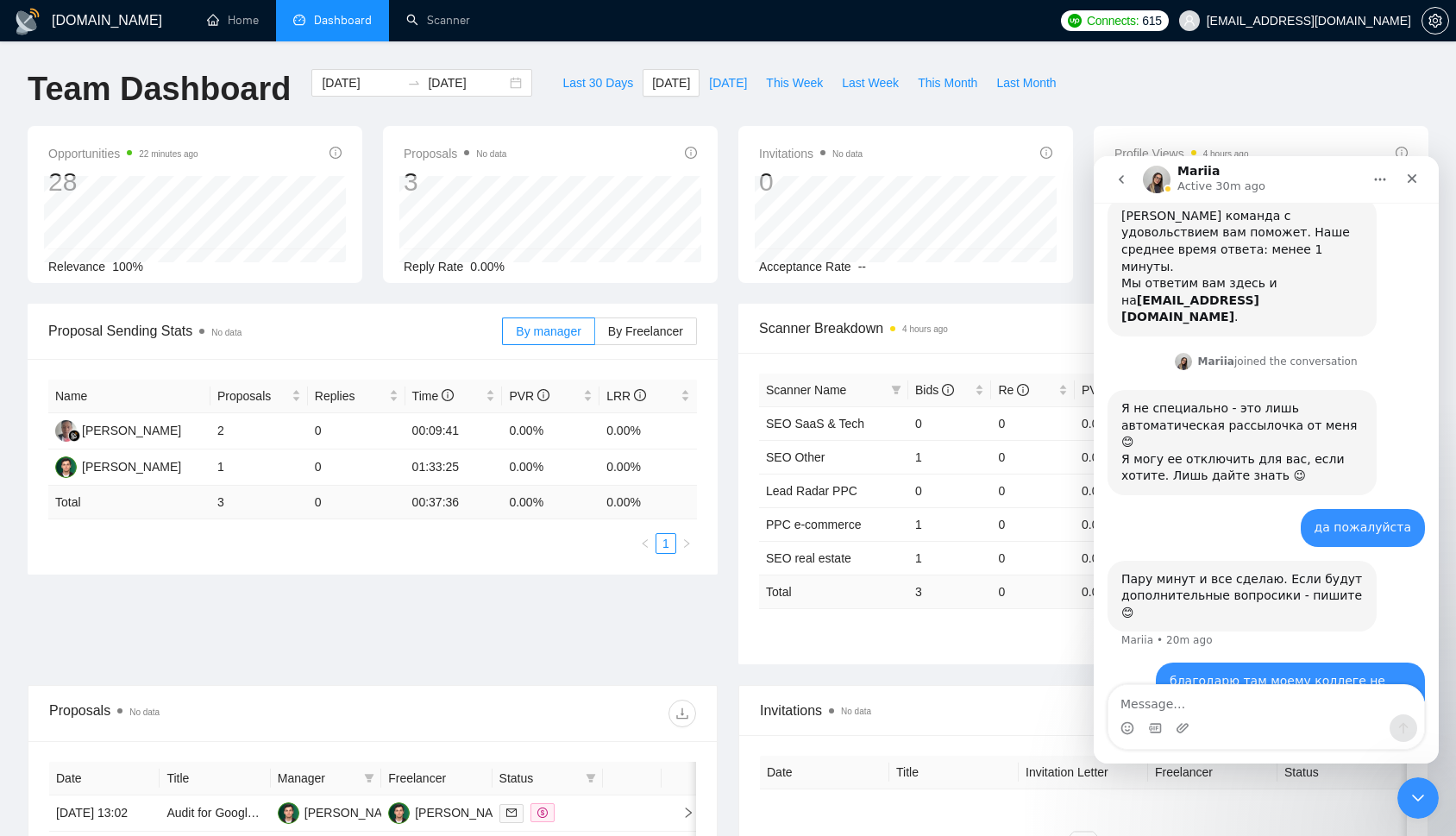
click at [1125, 176] on icon "go back" at bounding box center [1122, 179] width 14 height 14
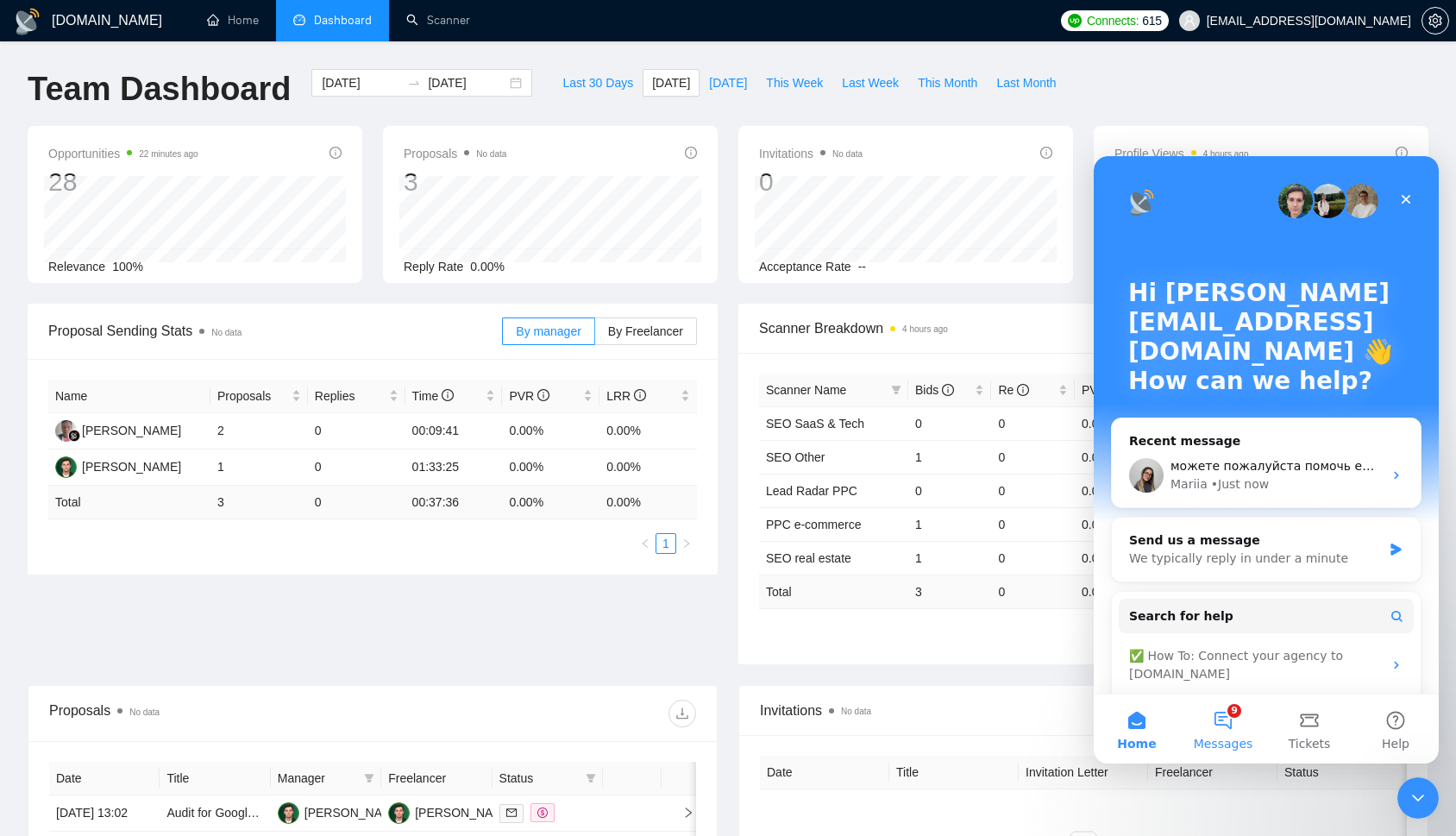
click at [1213, 751] on button "9 Messages" at bounding box center [1223, 729] width 86 height 69
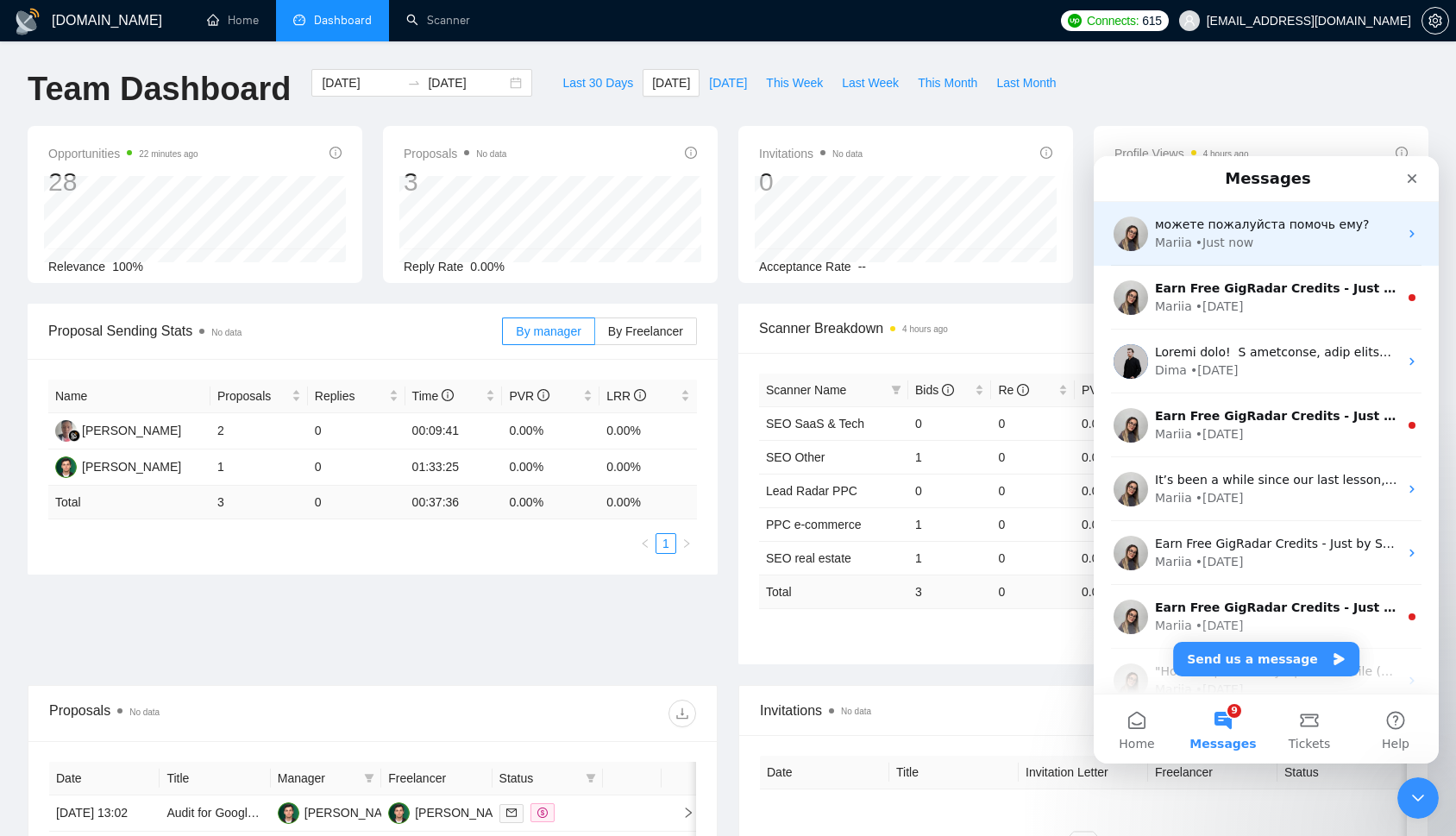
click at [1266, 245] on div "Mariia • Just now" at bounding box center [1277, 242] width 243 height 18
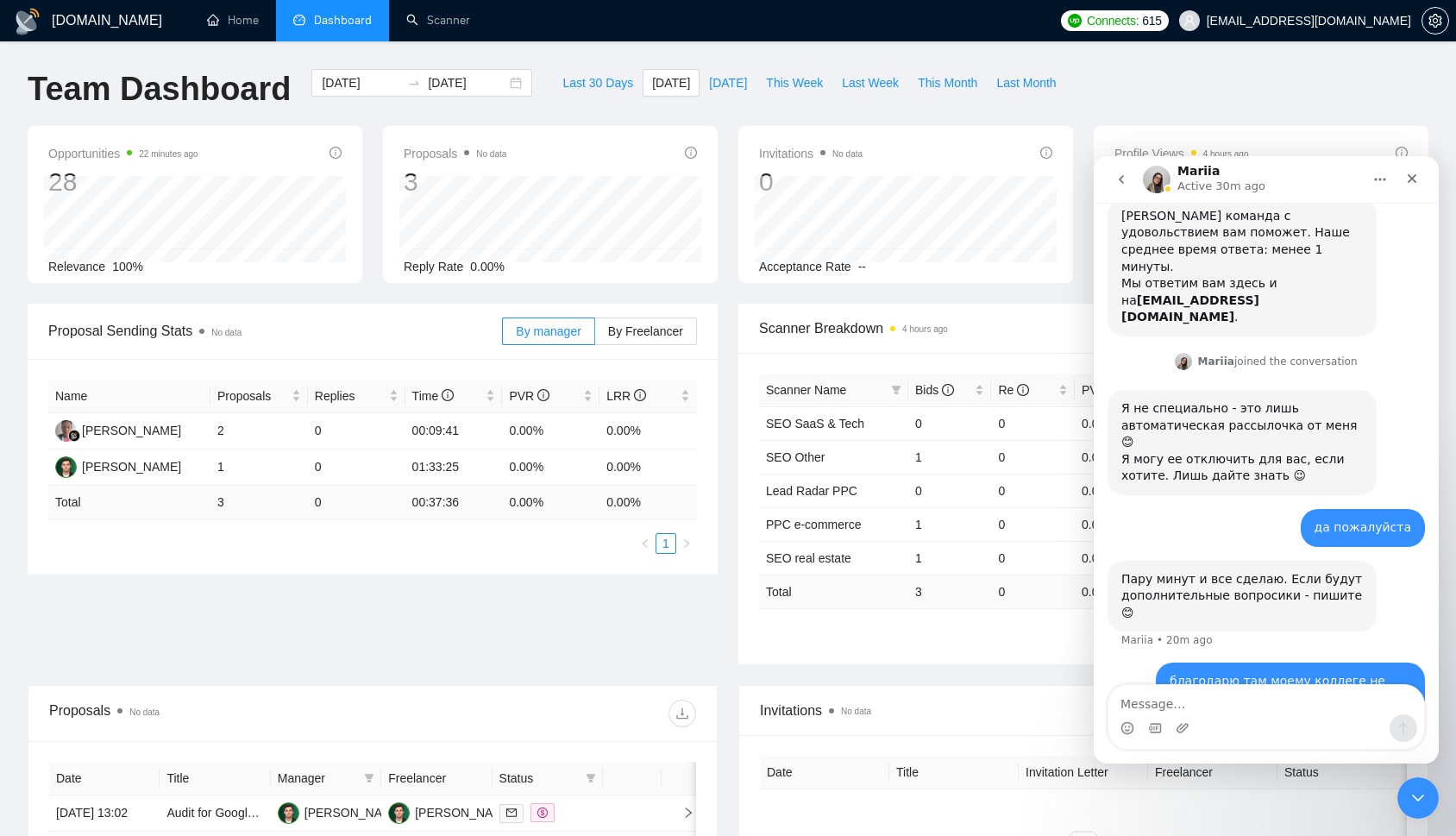
scroll to position [329, 0]
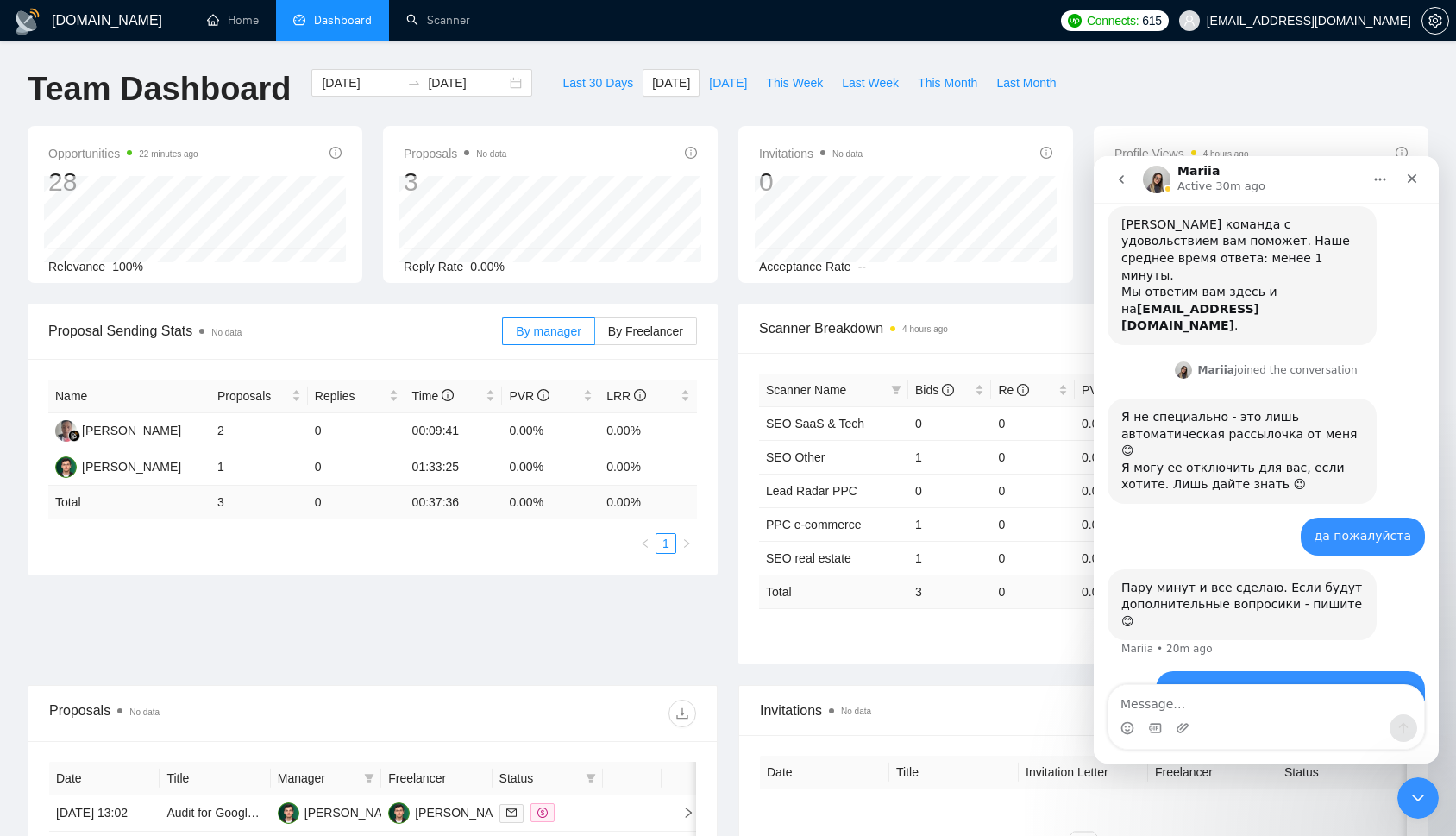
click at [1123, 178] on icon "go back" at bounding box center [1122, 179] width 14 height 14
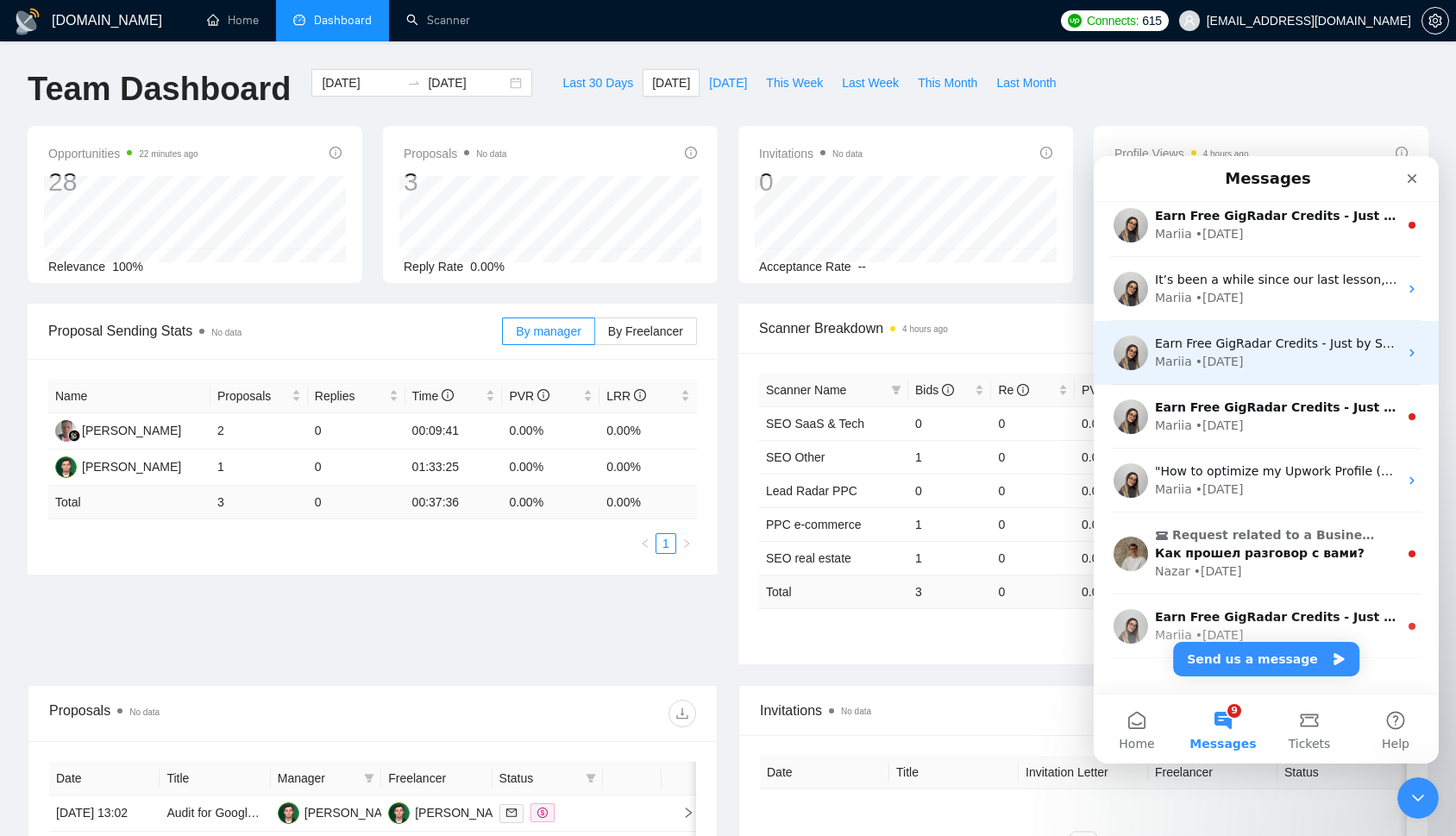
scroll to position [230, 0]
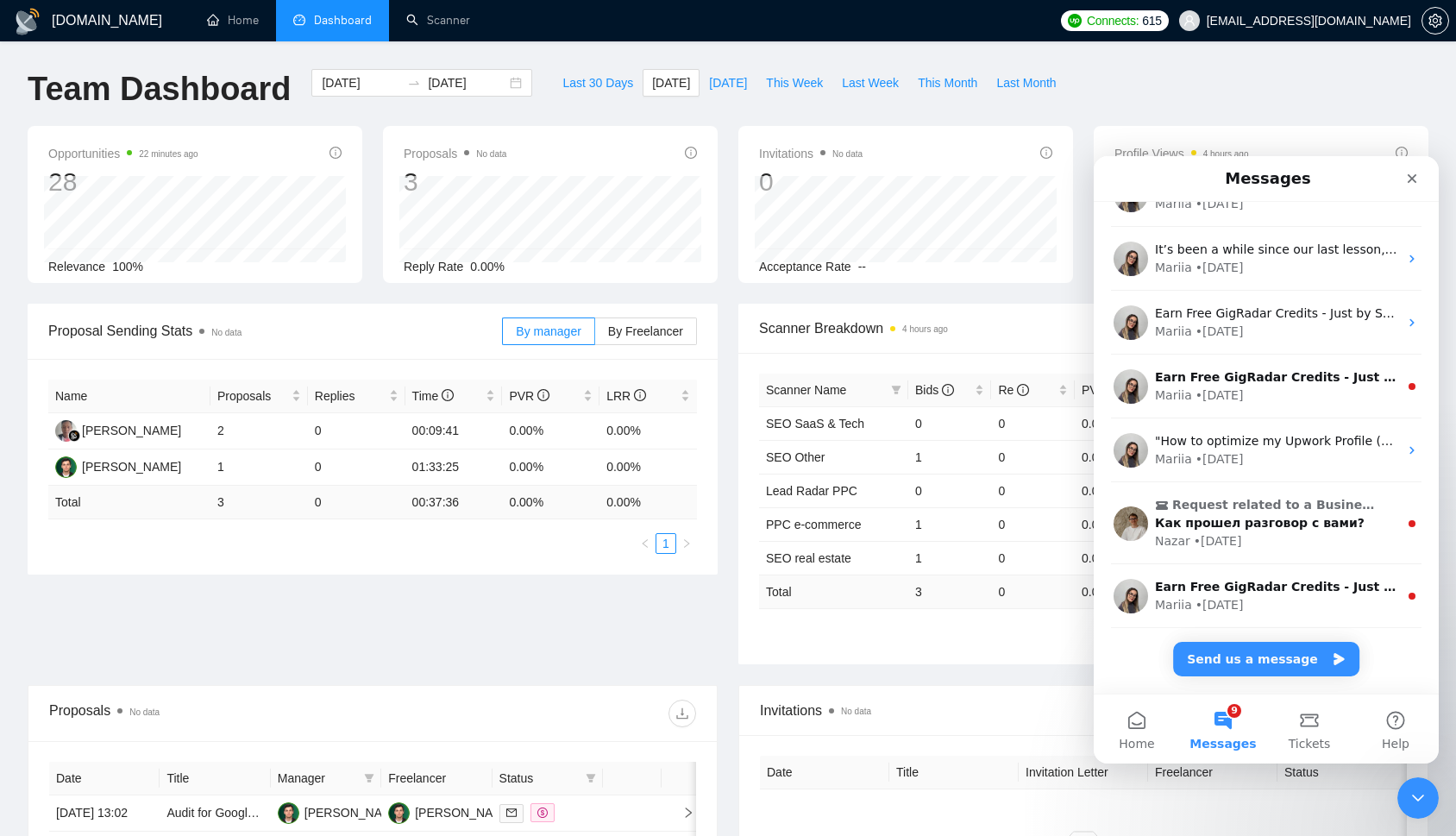
drag, startPoint x: 572, startPoint y: 649, endPoint x: 605, endPoint y: 553, distance: 101.5
click at [571, 646] on div "Proposal Sending Stats No data By manager By Freelancer Name Proposals Replies …" at bounding box center [728, 494] width 1421 height 381
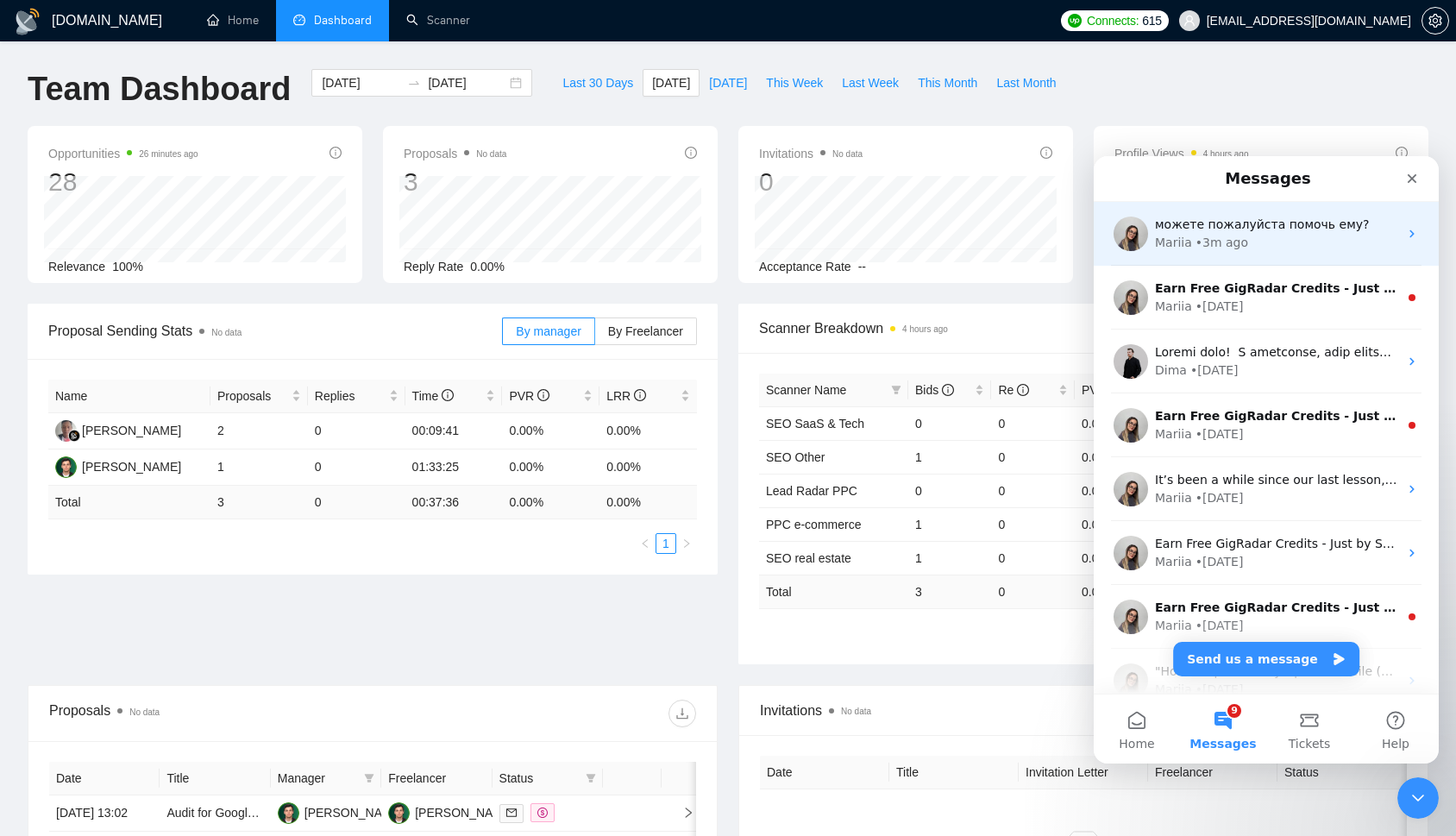
scroll to position [1, 0]
click at [1265, 249] on div "Mariia • 3m ago" at bounding box center [1277, 242] width 243 height 18
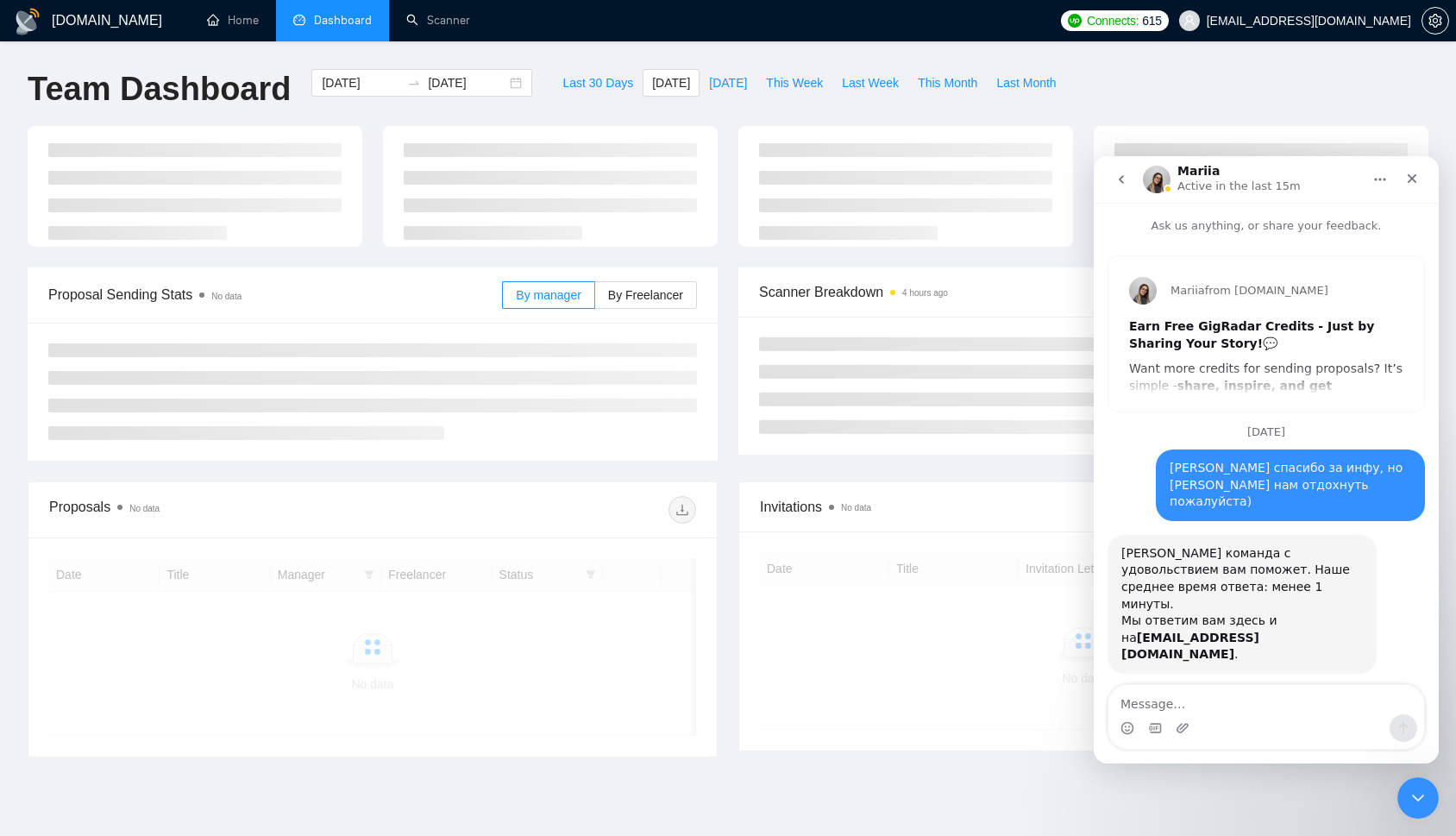
scroll to position [455, 0]
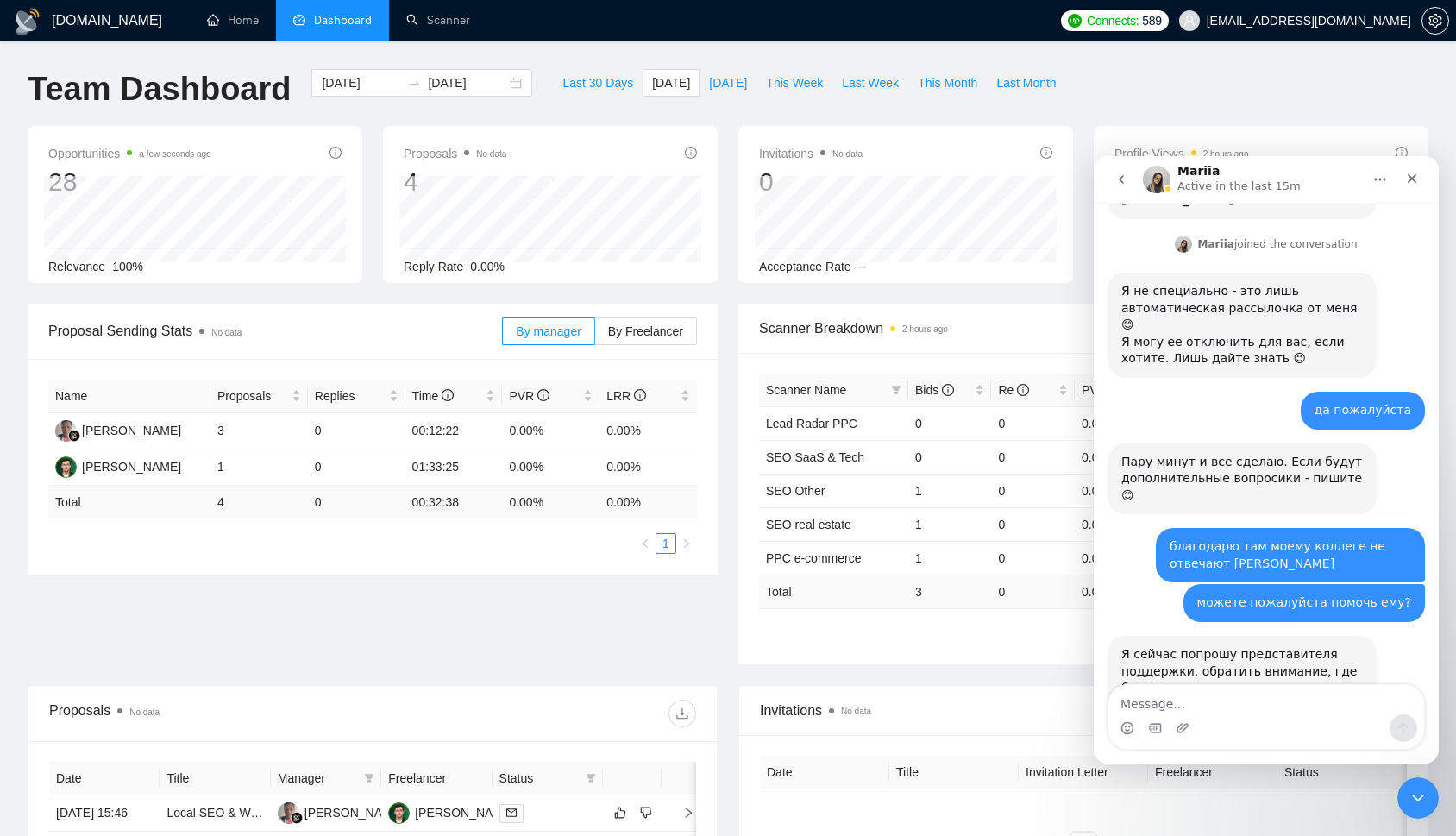
click at [1235, 695] on textarea "Message…" at bounding box center [1267, 700] width 316 height 29
type textarea "вам спасибо)"
